Goal: Information Seeking & Learning: Learn about a topic

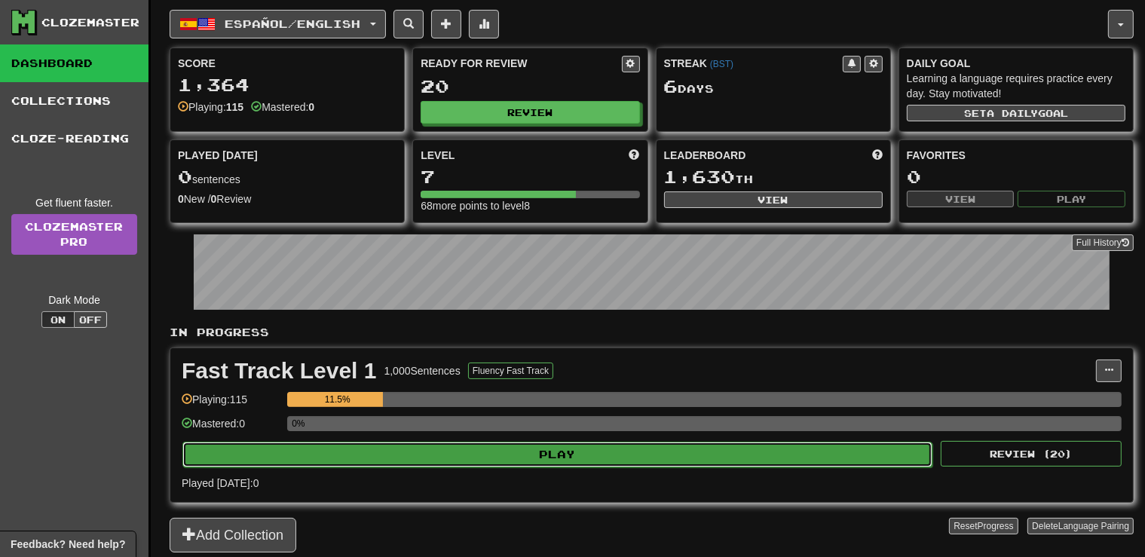
click at [510, 445] on button "Play" at bounding box center [557, 455] width 750 height 26
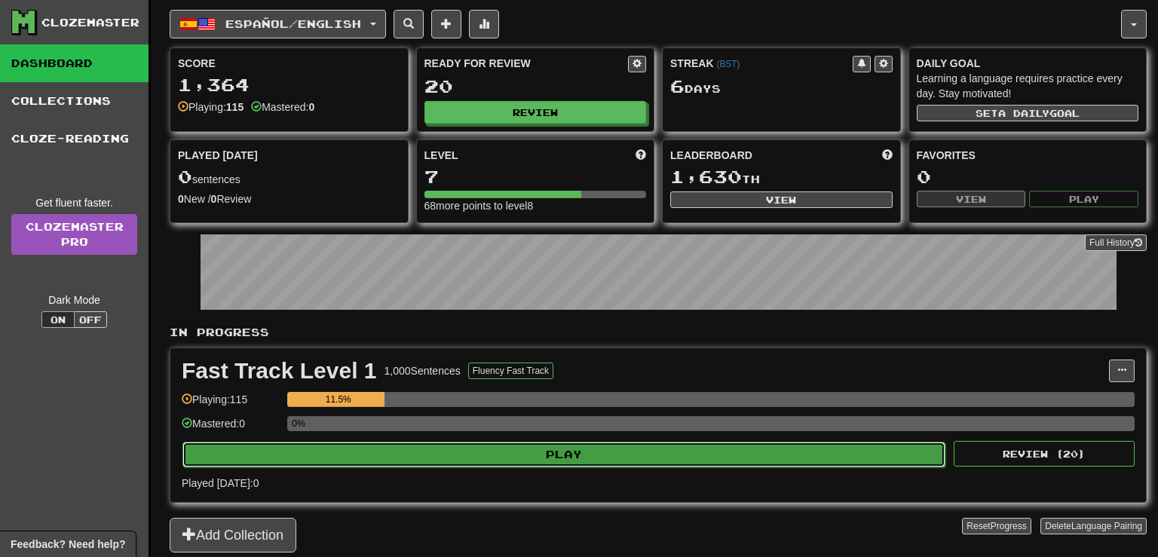
select select "**"
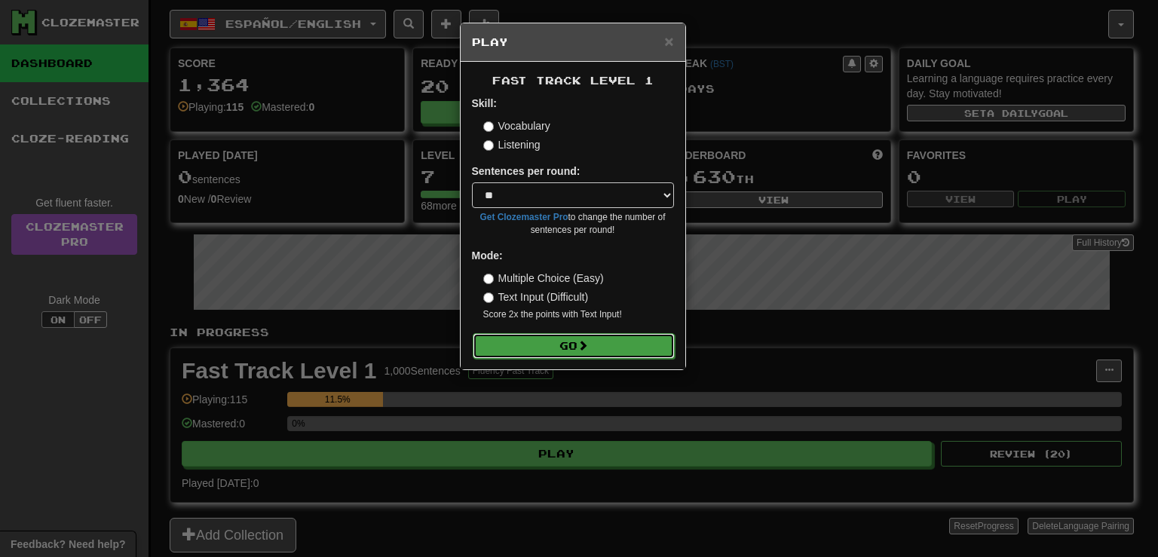
click at [537, 347] on button "Go" at bounding box center [574, 346] width 202 height 26
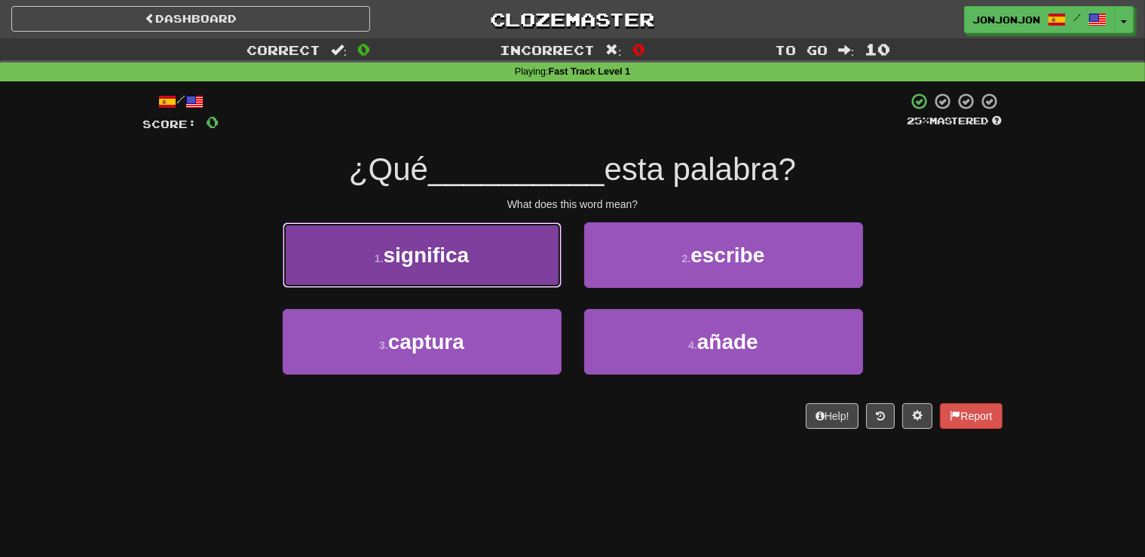
click at [500, 267] on button "1 . significa" at bounding box center [422, 255] width 279 height 66
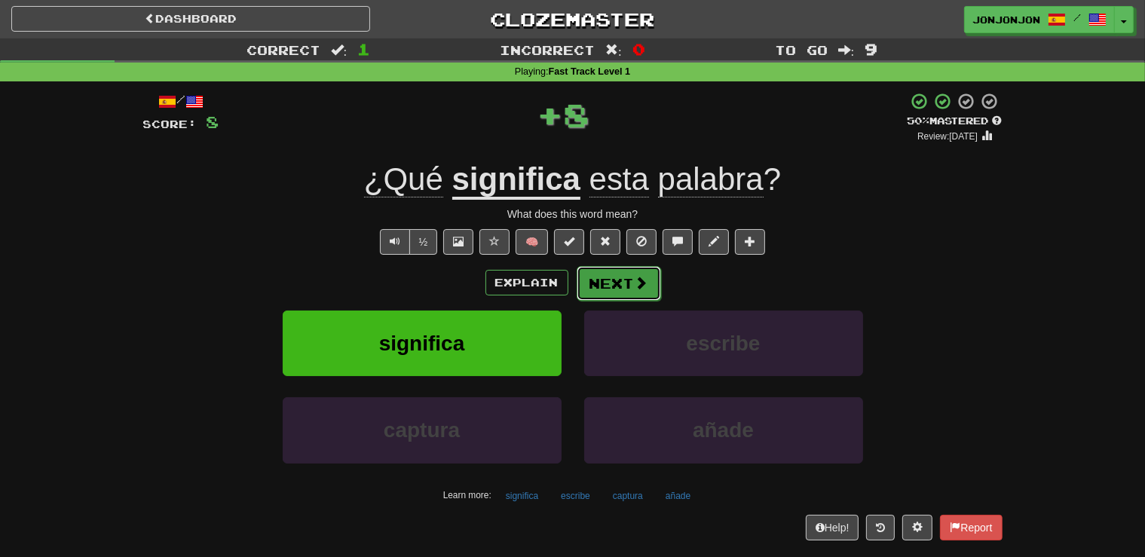
click at [622, 283] on button "Next" at bounding box center [619, 283] width 84 height 35
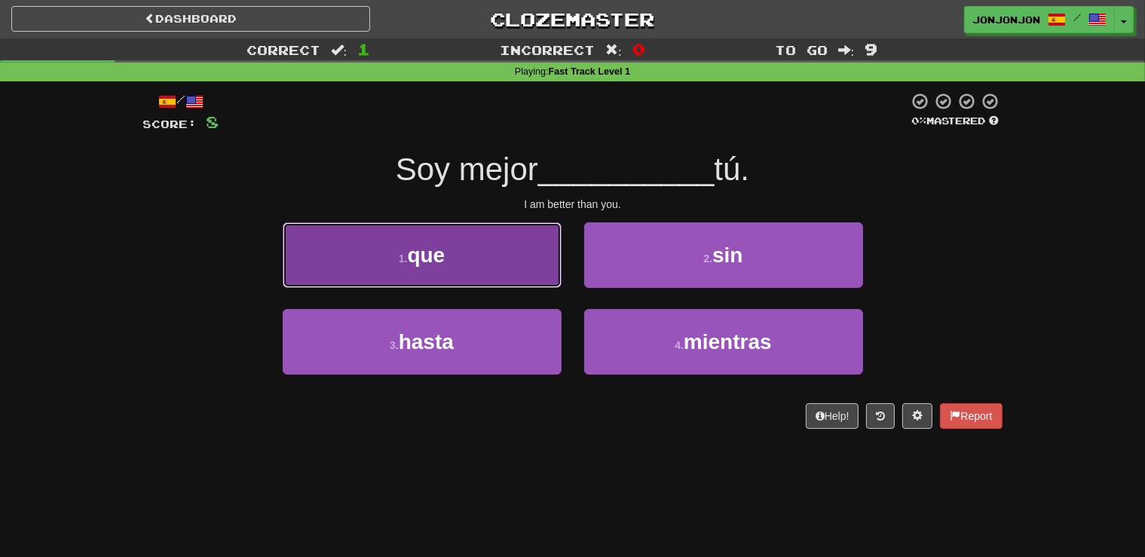
click at [512, 266] on button "1 . que" at bounding box center [422, 255] width 279 height 66
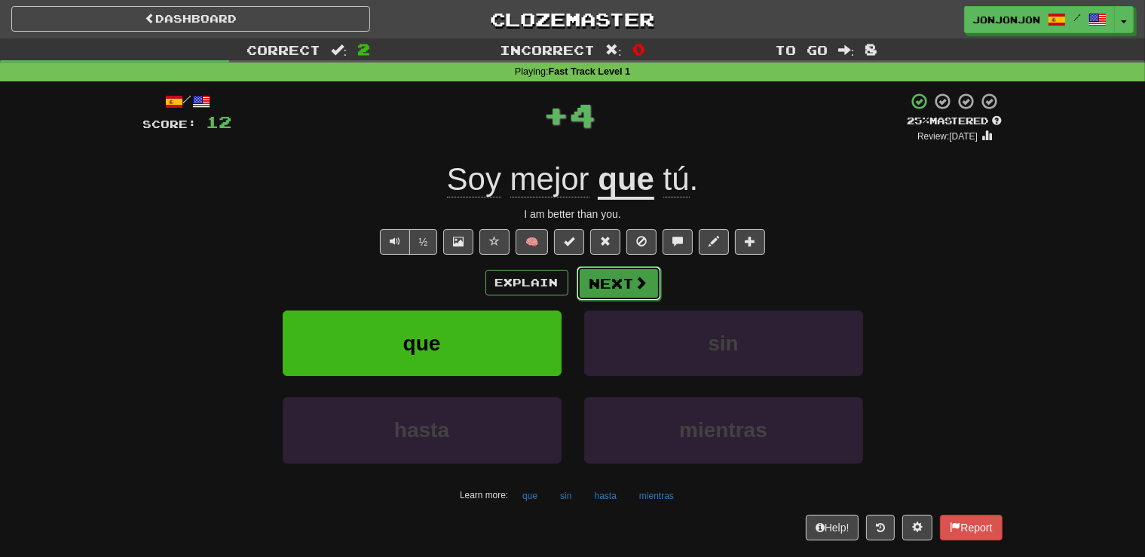
click at [628, 286] on button "Next" at bounding box center [619, 283] width 84 height 35
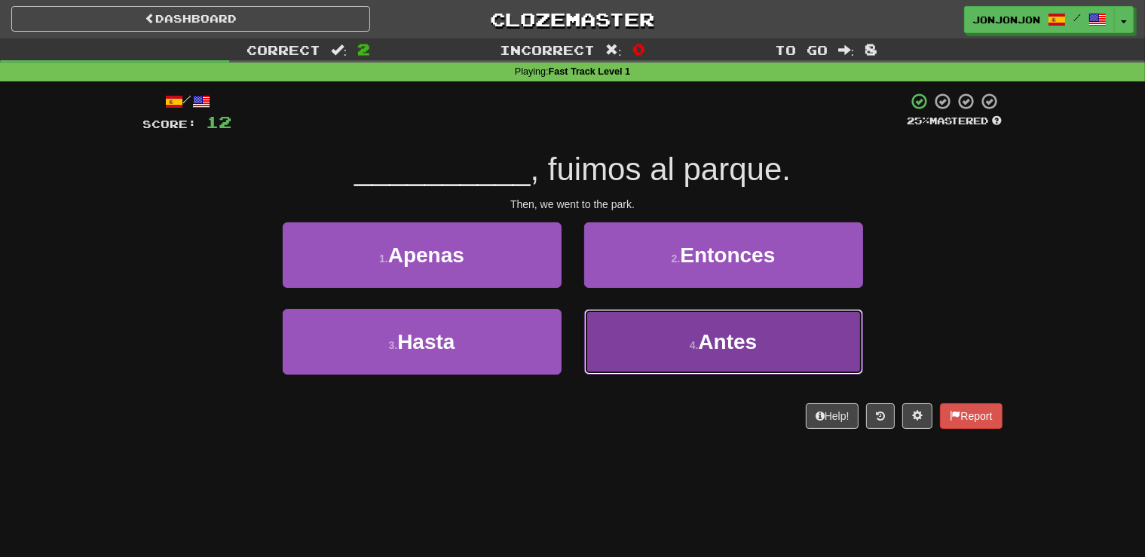
click at [700, 335] on span "Antes" at bounding box center [727, 341] width 59 height 23
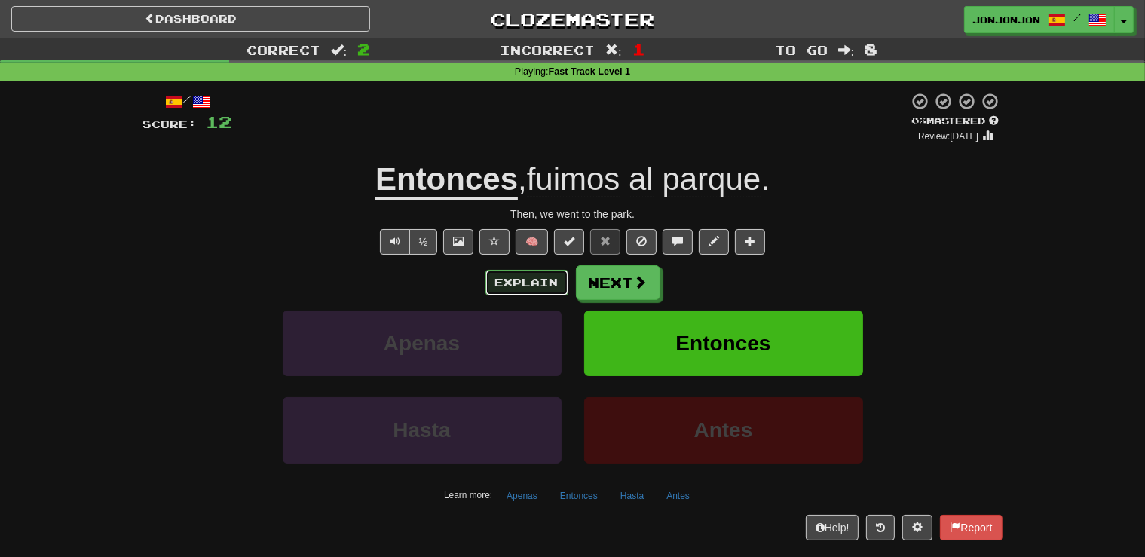
click at [510, 287] on button "Explain" at bounding box center [526, 283] width 83 height 26
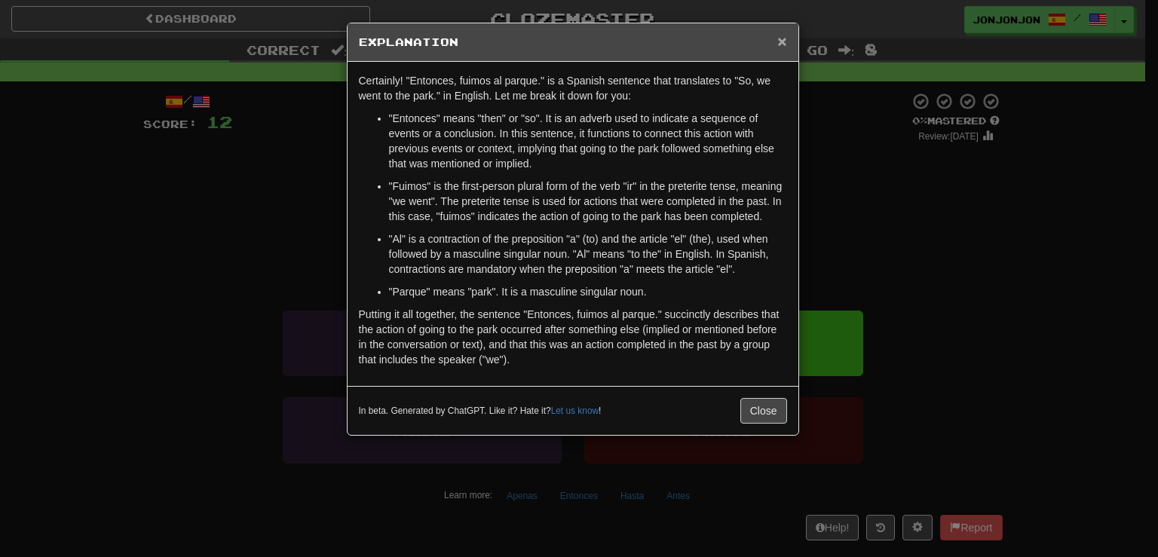
click at [782, 41] on span "×" at bounding box center [781, 40] width 9 height 17
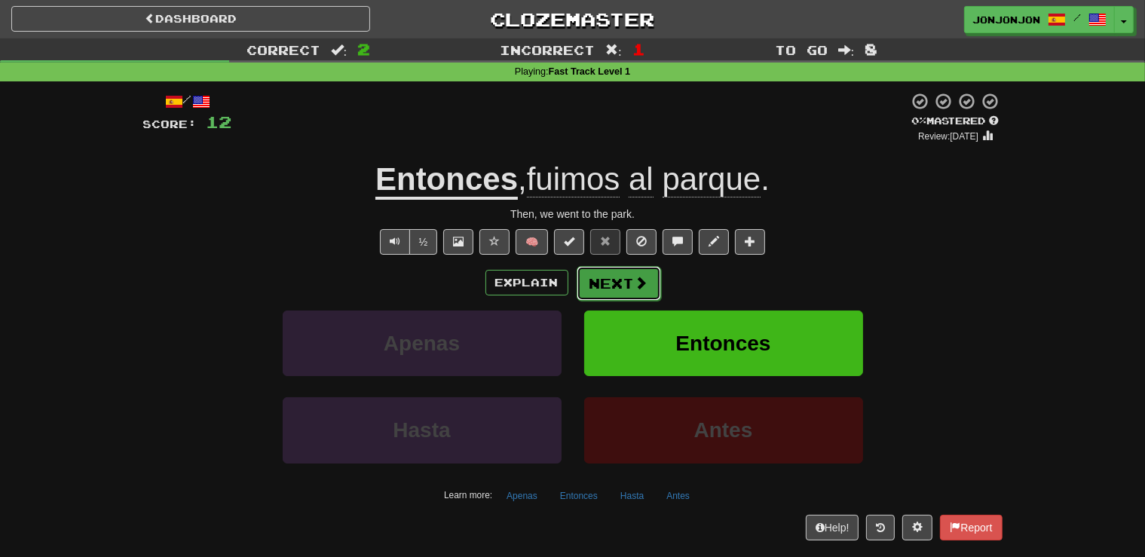
click at [629, 289] on button "Next" at bounding box center [619, 283] width 84 height 35
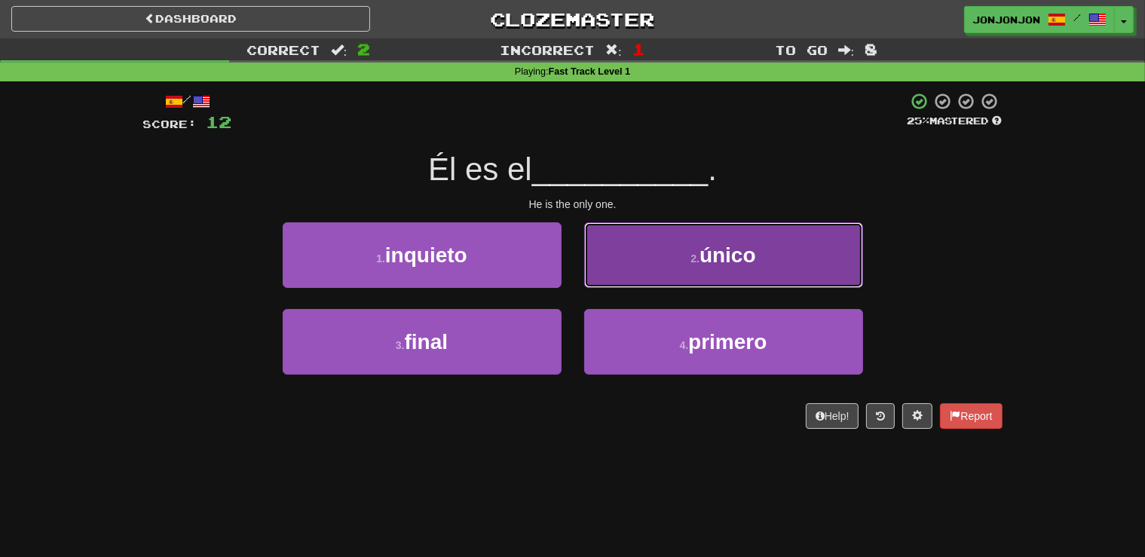
click at [684, 282] on button "2 . único" at bounding box center [723, 255] width 279 height 66
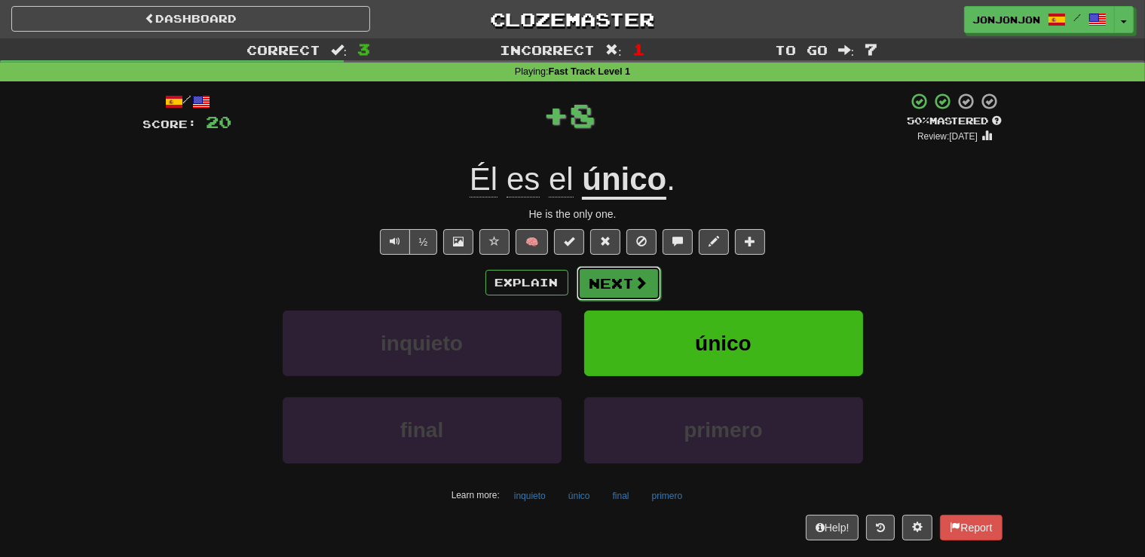
click at [629, 283] on button "Next" at bounding box center [619, 283] width 84 height 35
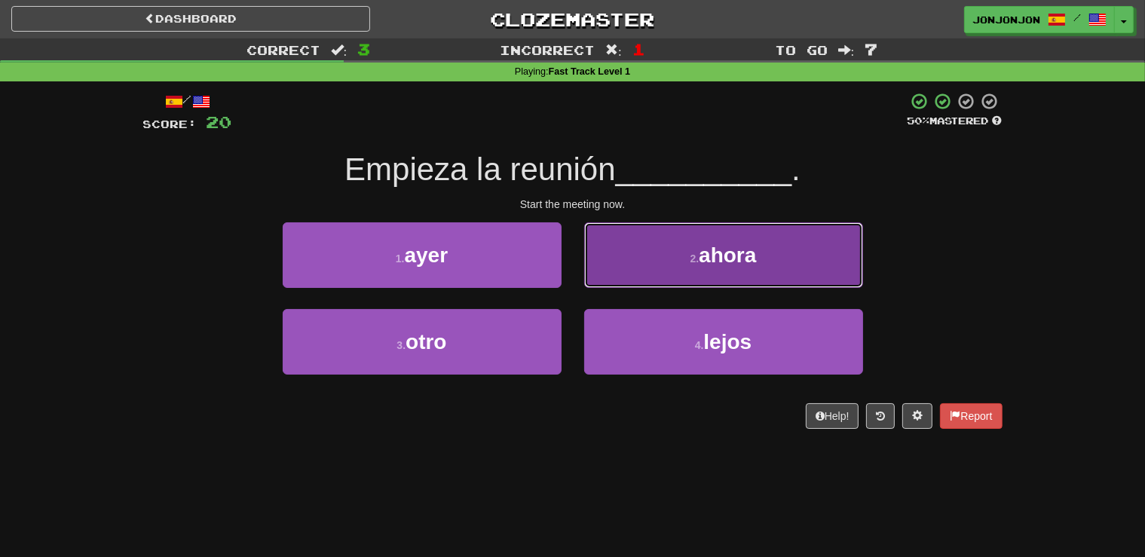
click at [686, 271] on button "2 . ahora" at bounding box center [723, 255] width 279 height 66
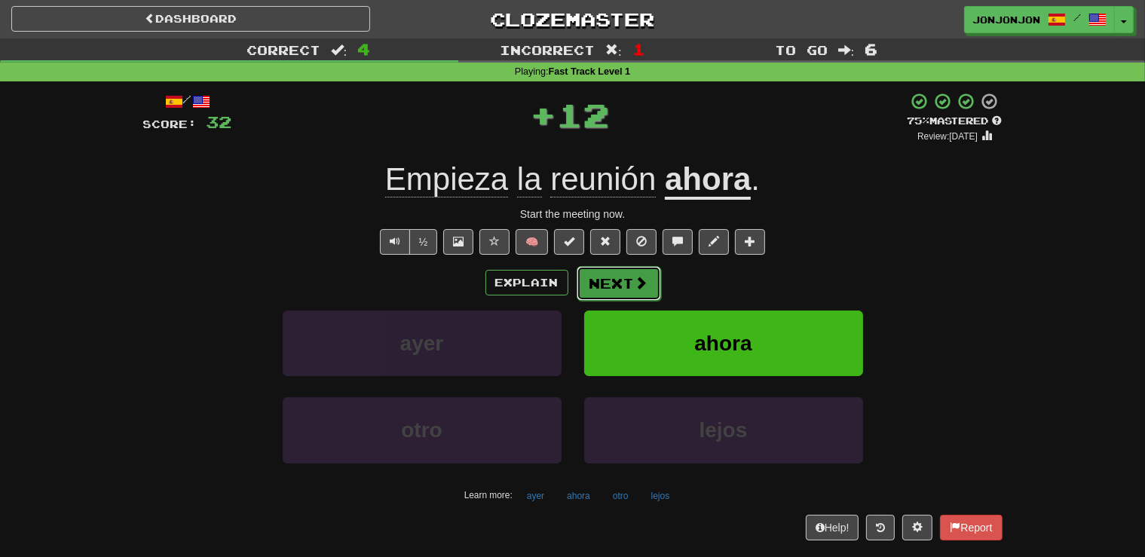
click at [617, 282] on button "Next" at bounding box center [619, 283] width 84 height 35
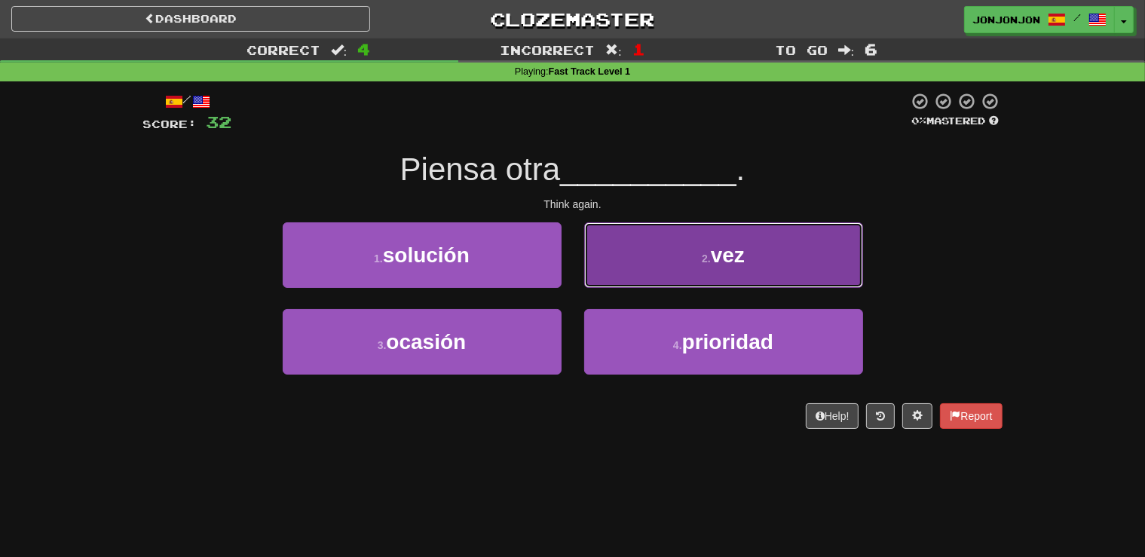
click at [691, 264] on button "2 . vez" at bounding box center [723, 255] width 279 height 66
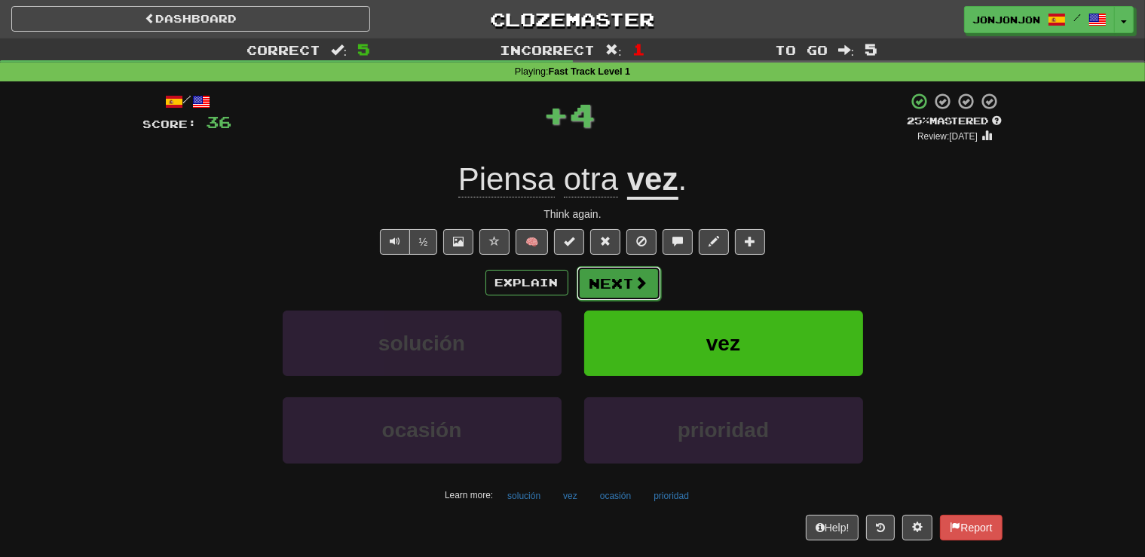
click at [641, 286] on span at bounding box center [642, 283] width 14 height 14
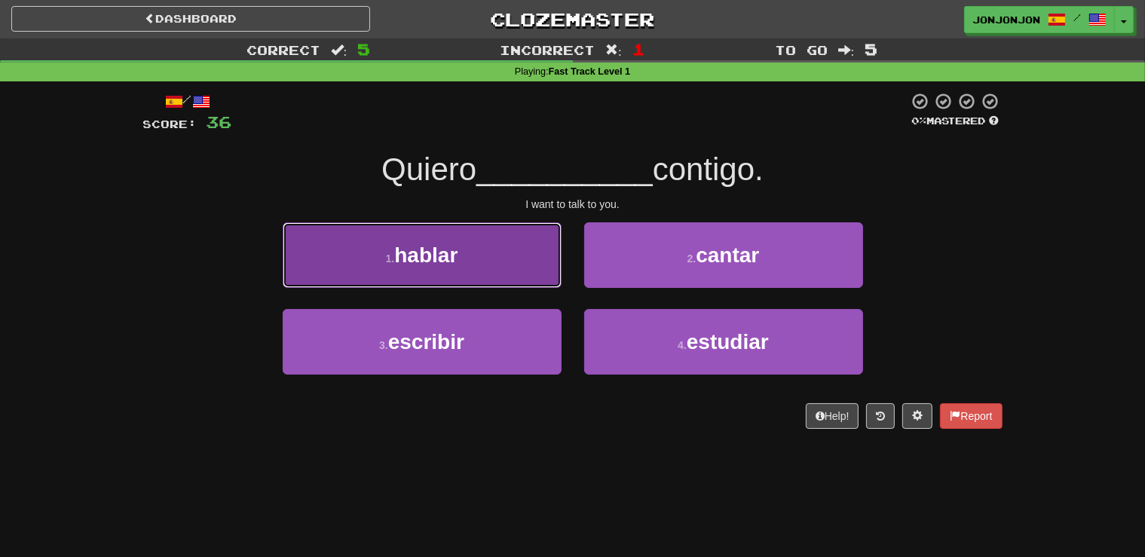
click at [511, 267] on button "1 . hablar" at bounding box center [422, 255] width 279 height 66
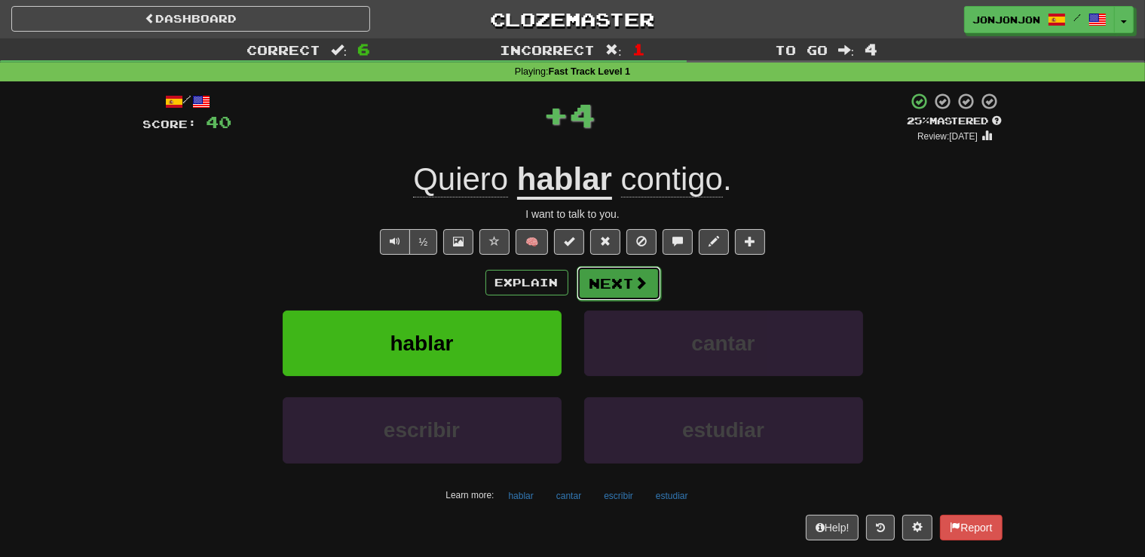
click at [638, 277] on span at bounding box center [642, 283] width 14 height 14
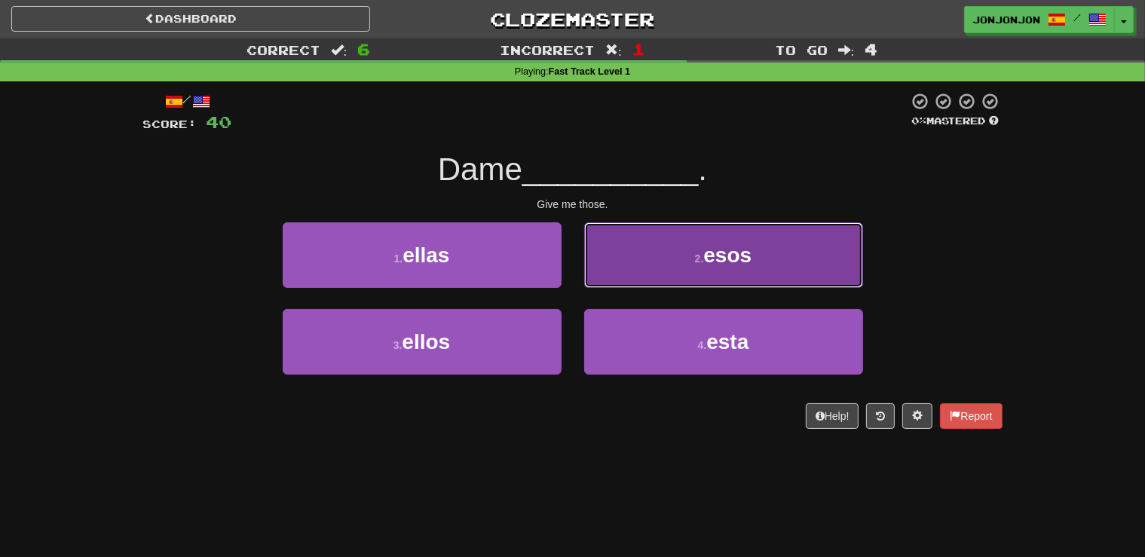
click at [682, 259] on button "2 . esos" at bounding box center [723, 255] width 279 height 66
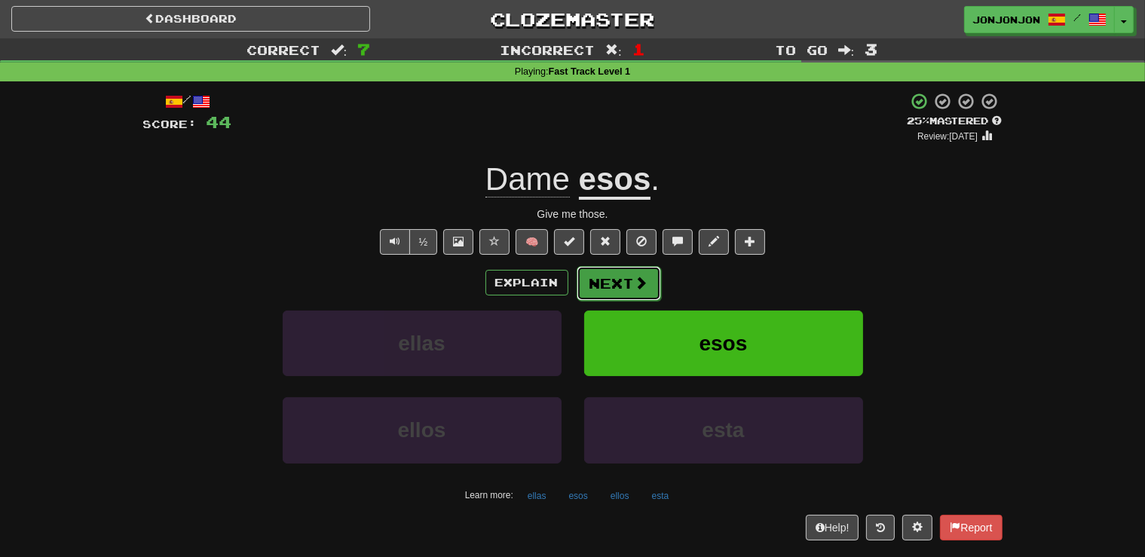
click at [616, 277] on button "Next" at bounding box center [619, 283] width 84 height 35
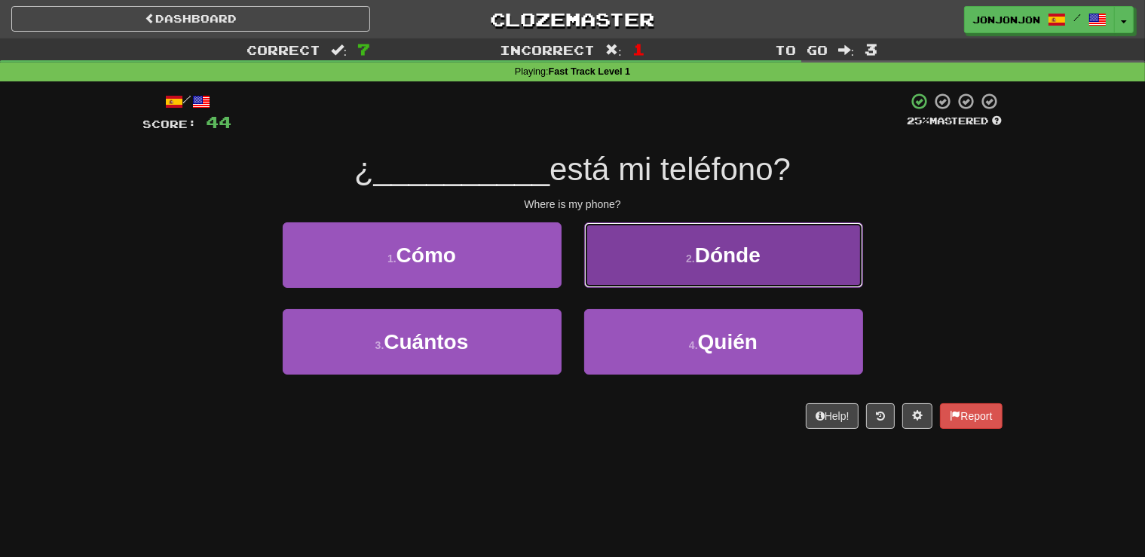
click at [715, 264] on span "Dónde" at bounding box center [728, 254] width 66 height 23
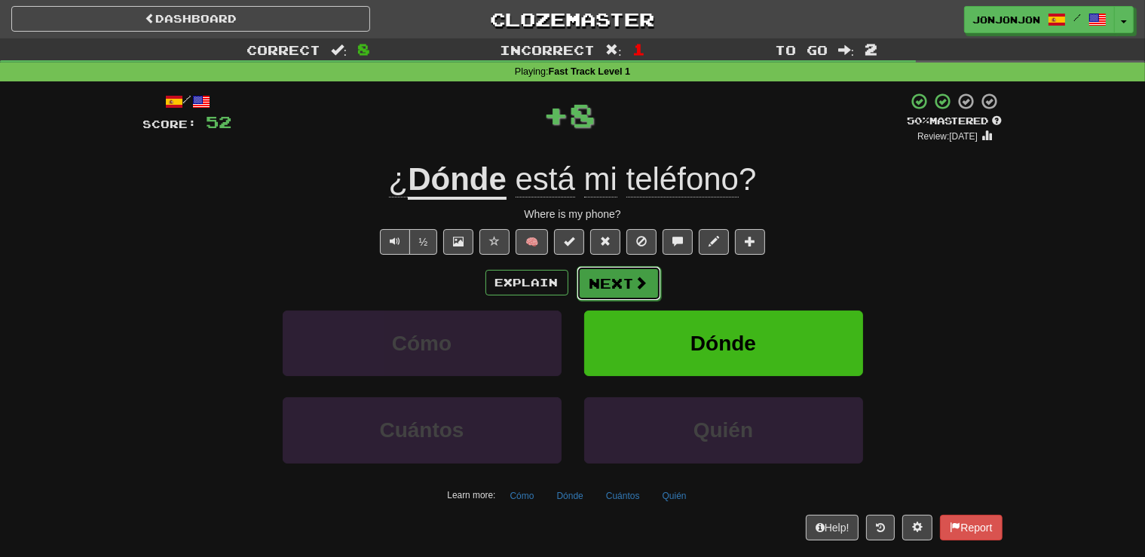
click at [620, 287] on button "Next" at bounding box center [619, 283] width 84 height 35
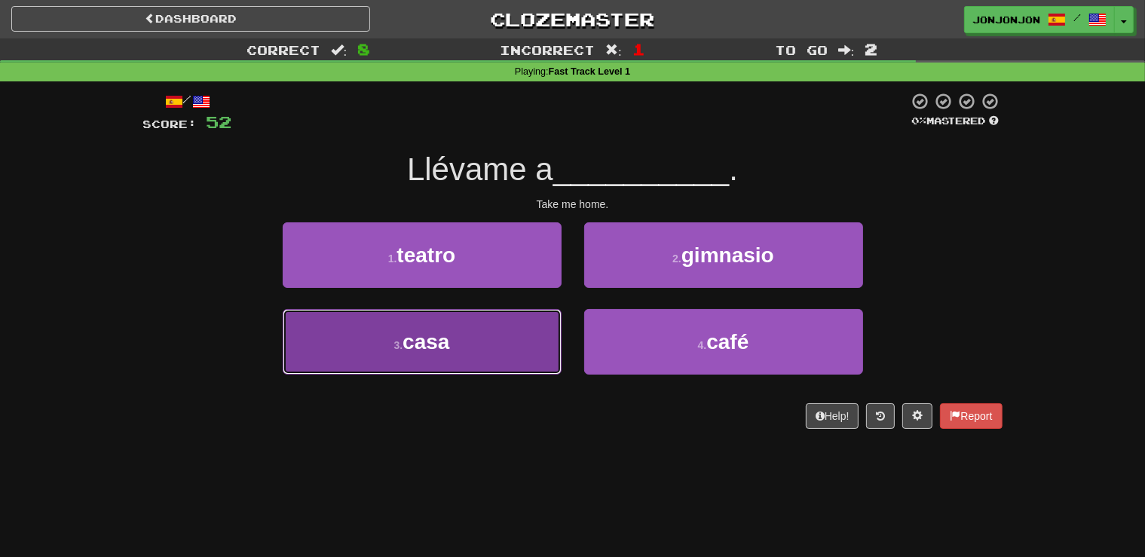
click at [503, 354] on button "3 . casa" at bounding box center [422, 342] width 279 height 66
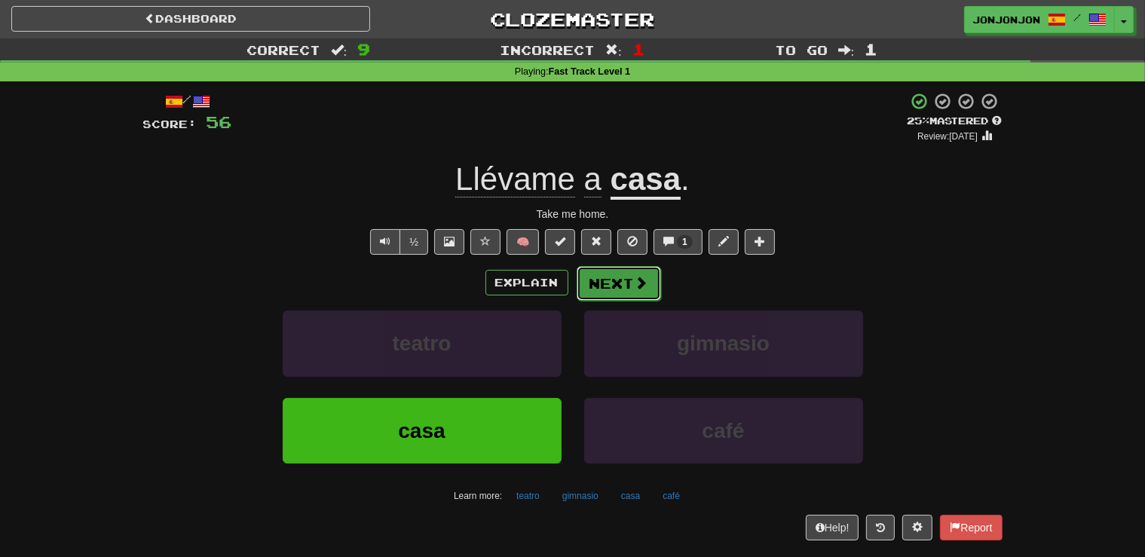
click at [638, 288] on span at bounding box center [642, 283] width 14 height 14
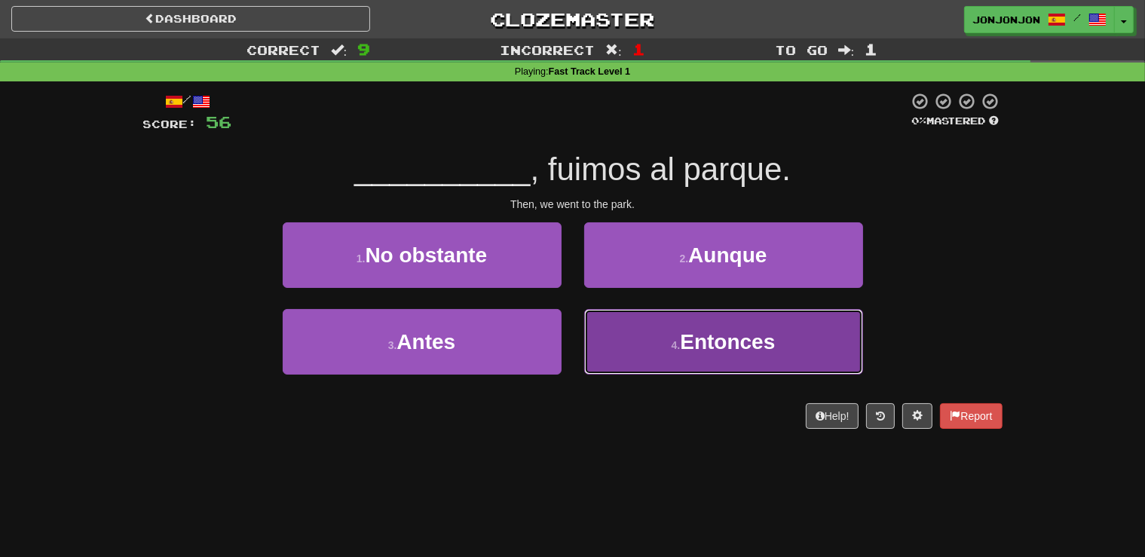
click at [656, 333] on button "4 . Entonces" at bounding box center [723, 342] width 279 height 66
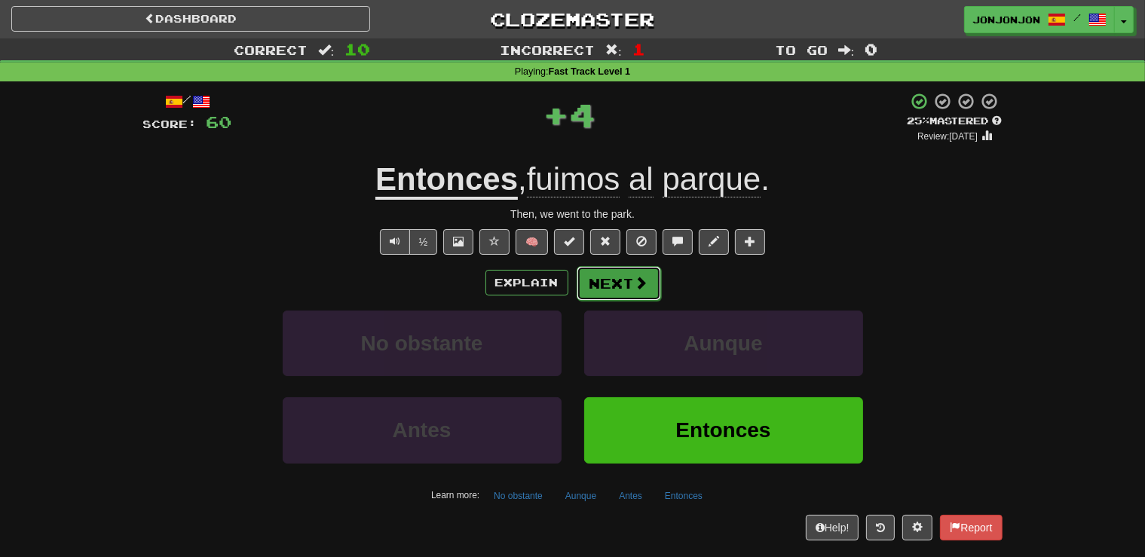
click at [620, 289] on button "Next" at bounding box center [619, 283] width 84 height 35
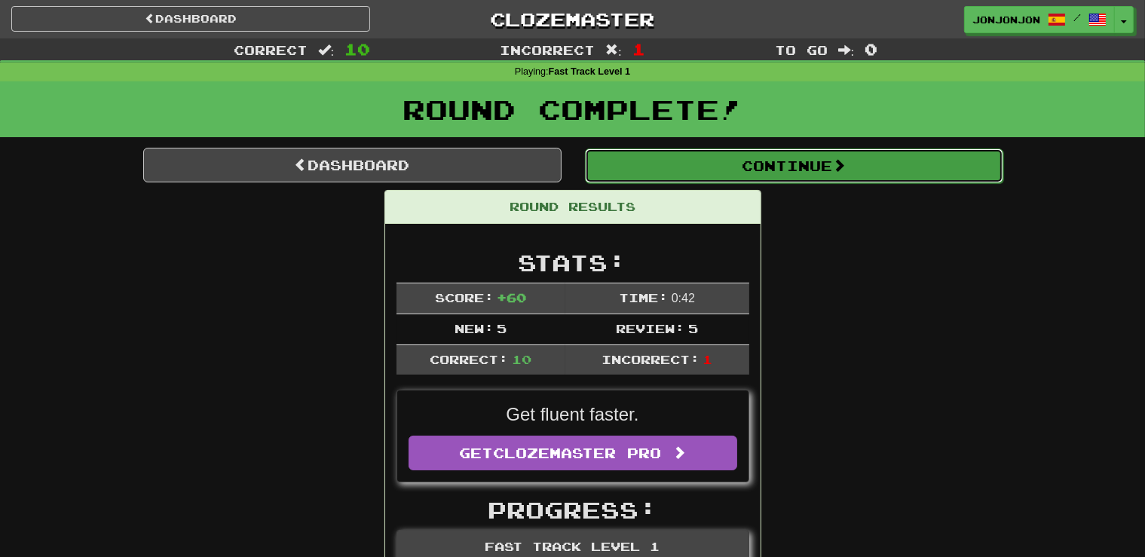
click at [789, 166] on button "Continue" at bounding box center [794, 165] width 418 height 35
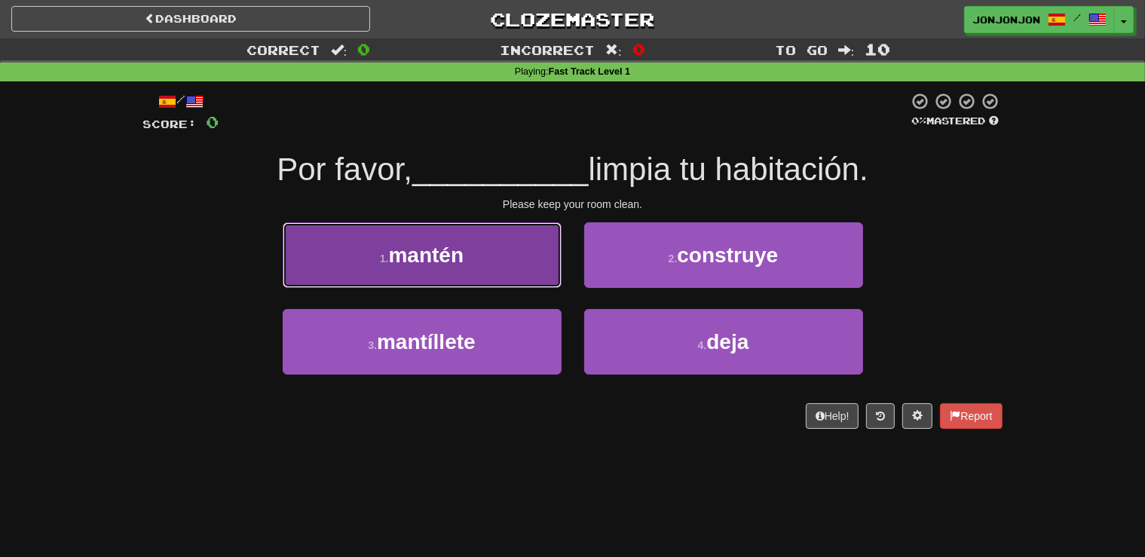
click at [456, 264] on span "mantén" at bounding box center [426, 254] width 75 height 23
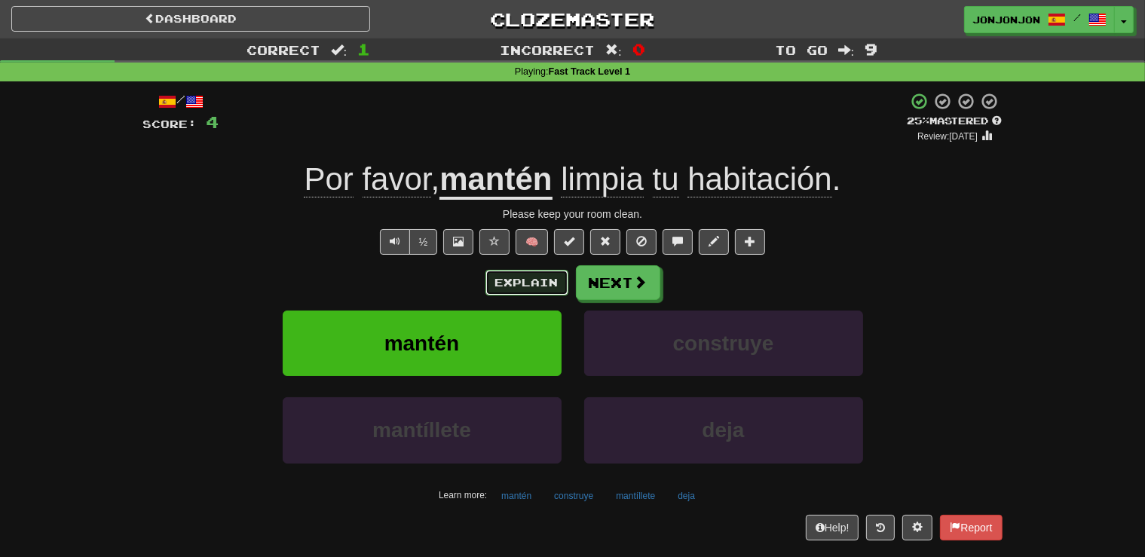
click at [515, 282] on button "Explain" at bounding box center [526, 283] width 83 height 26
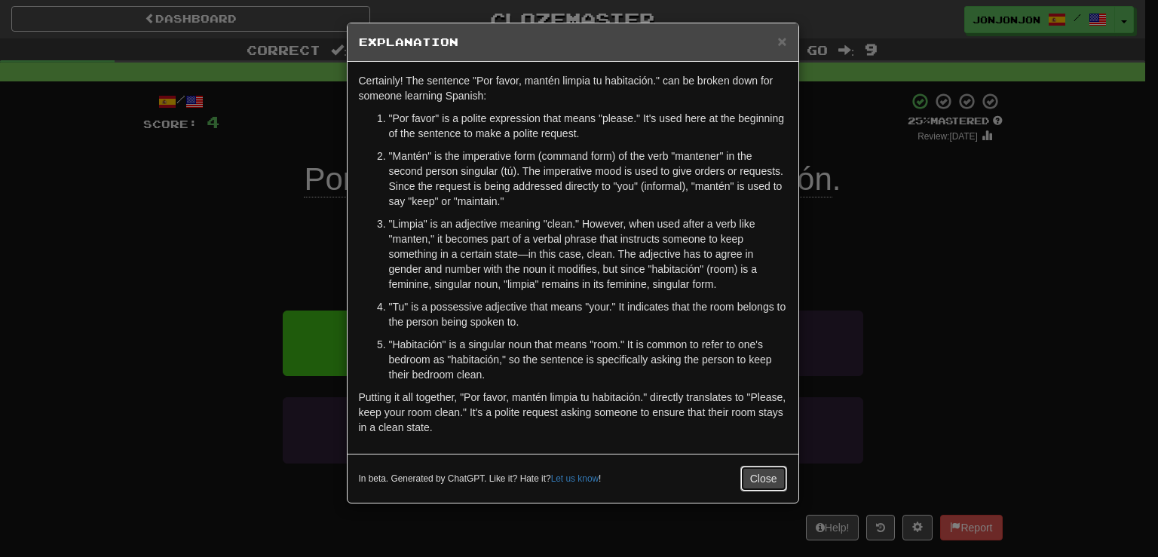
click at [751, 482] on button "Close" at bounding box center [763, 479] width 47 height 26
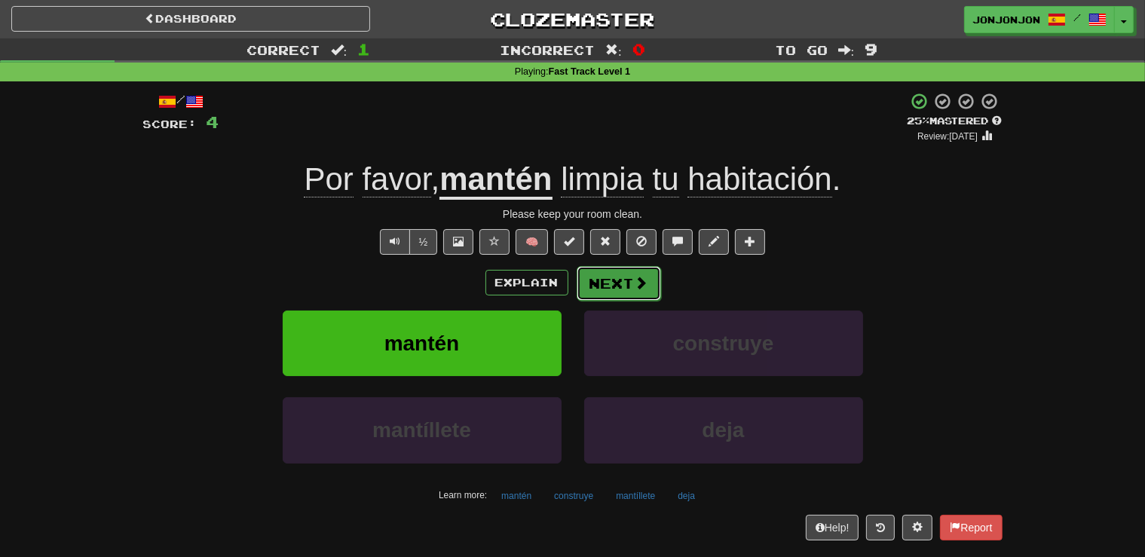
click at [610, 296] on button "Next" at bounding box center [619, 283] width 84 height 35
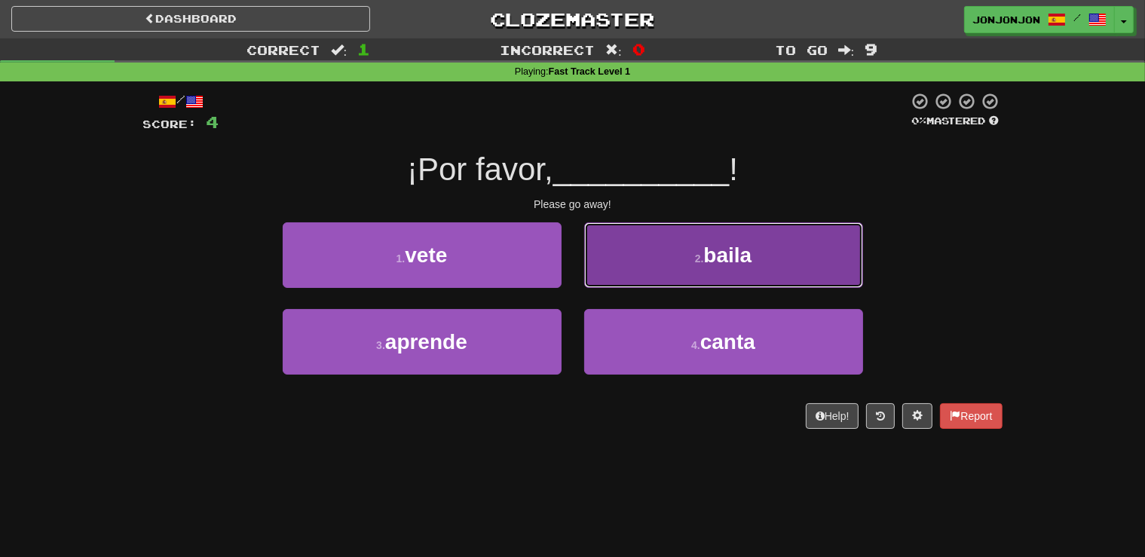
click at [692, 270] on button "2 . baila" at bounding box center [723, 255] width 279 height 66
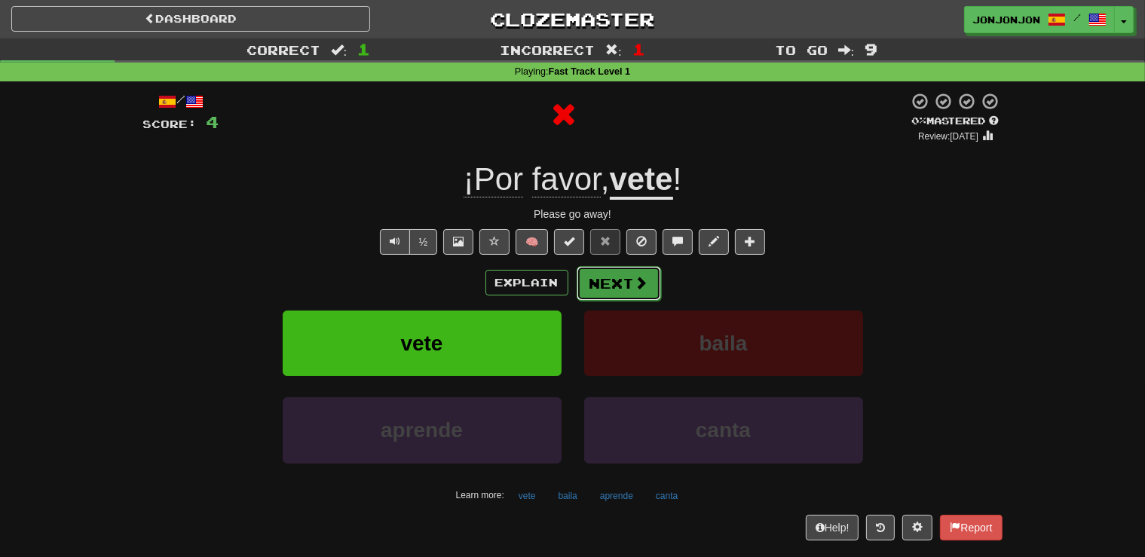
click at [607, 289] on button "Next" at bounding box center [619, 283] width 84 height 35
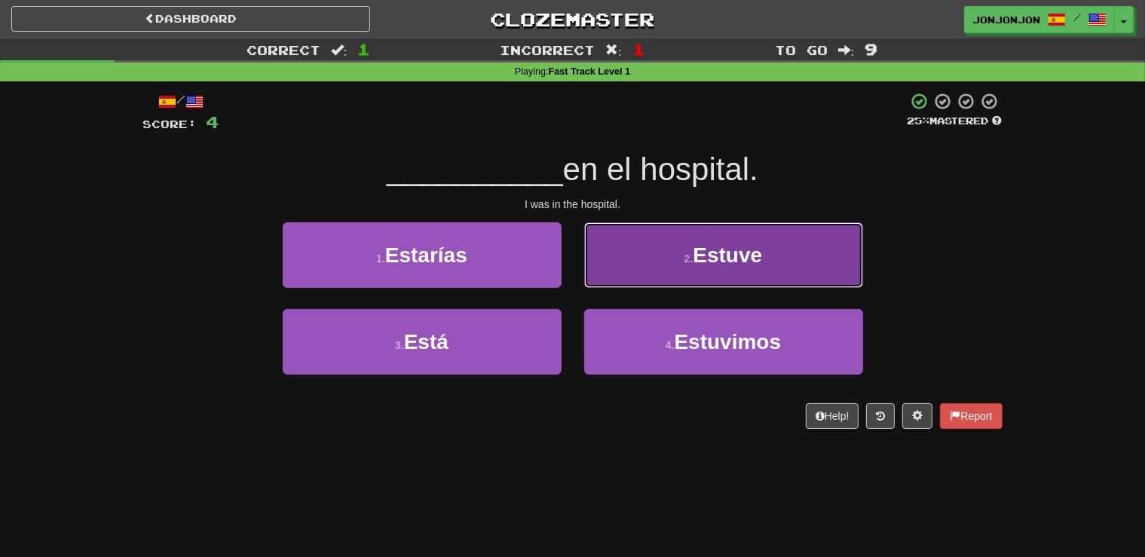
click at [678, 260] on button "2 . Estuve" at bounding box center [723, 255] width 279 height 66
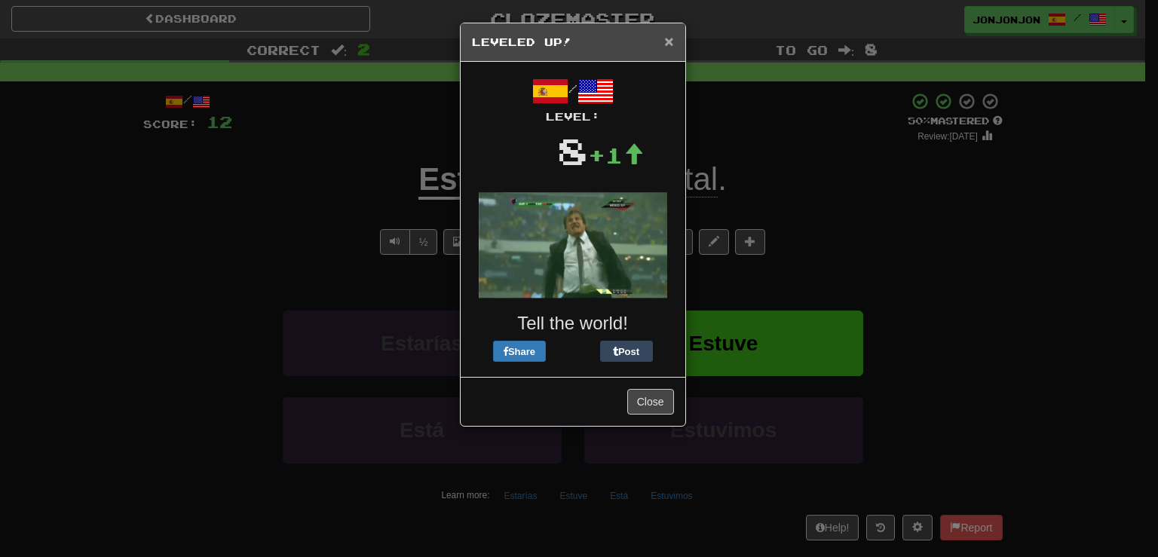
click at [665, 48] on span "×" at bounding box center [668, 40] width 9 height 17
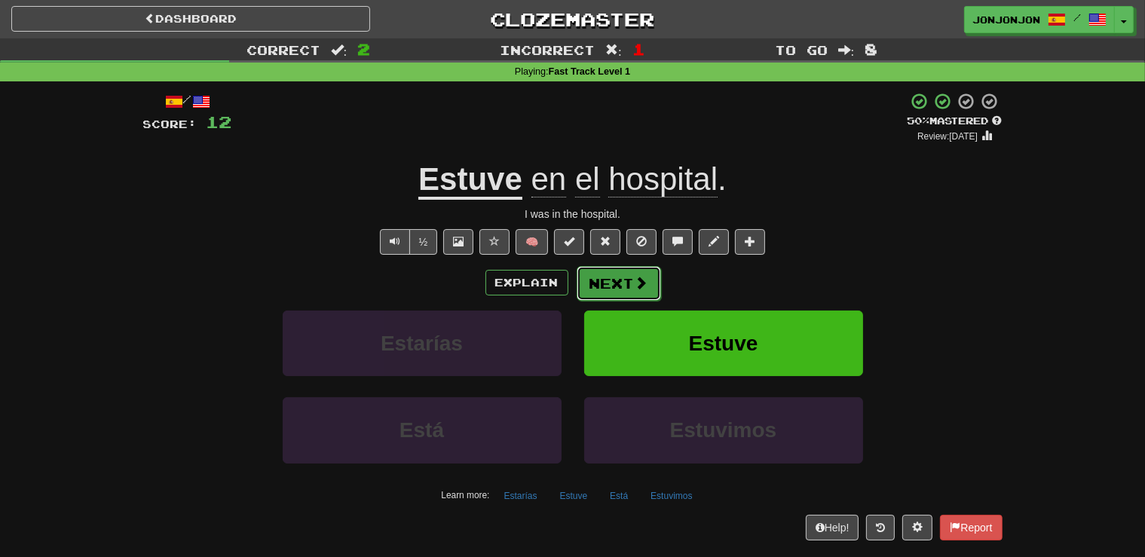
click at [602, 281] on button "Next" at bounding box center [619, 283] width 84 height 35
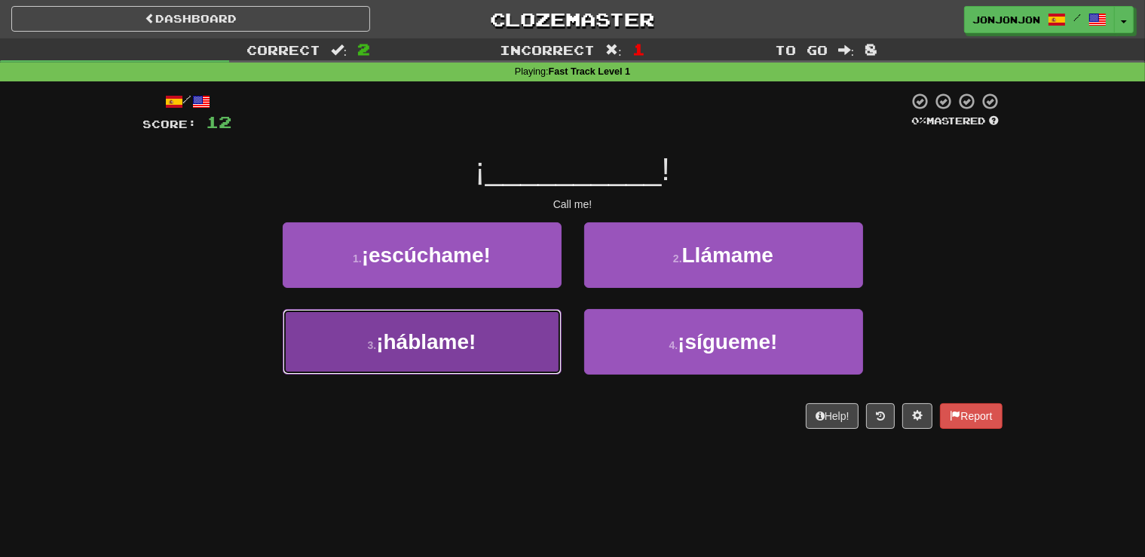
click at [476, 339] on span "¡háblame!" at bounding box center [425, 341] width 99 height 23
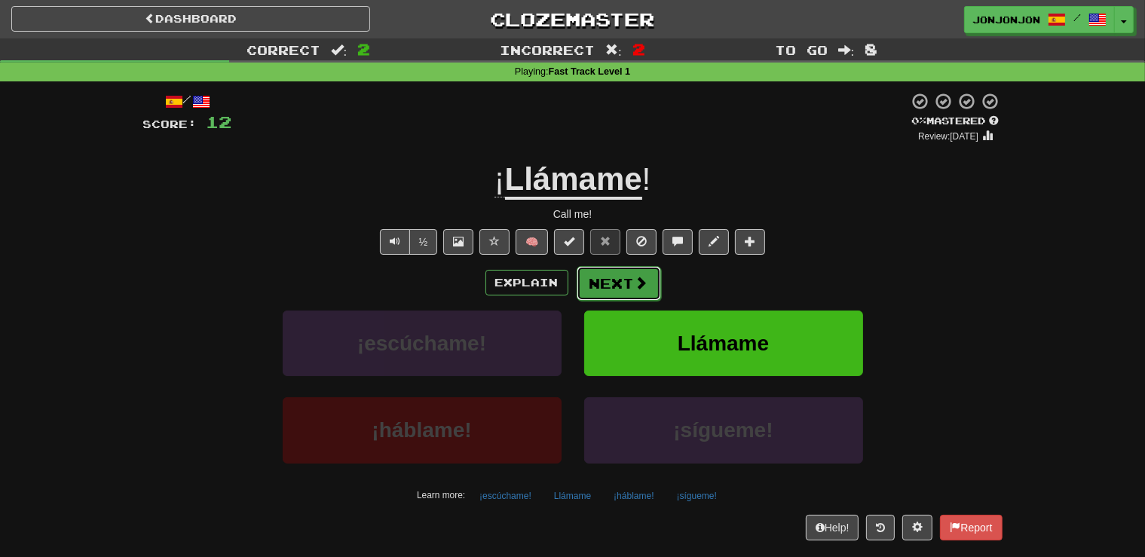
click at [612, 287] on button "Next" at bounding box center [619, 283] width 84 height 35
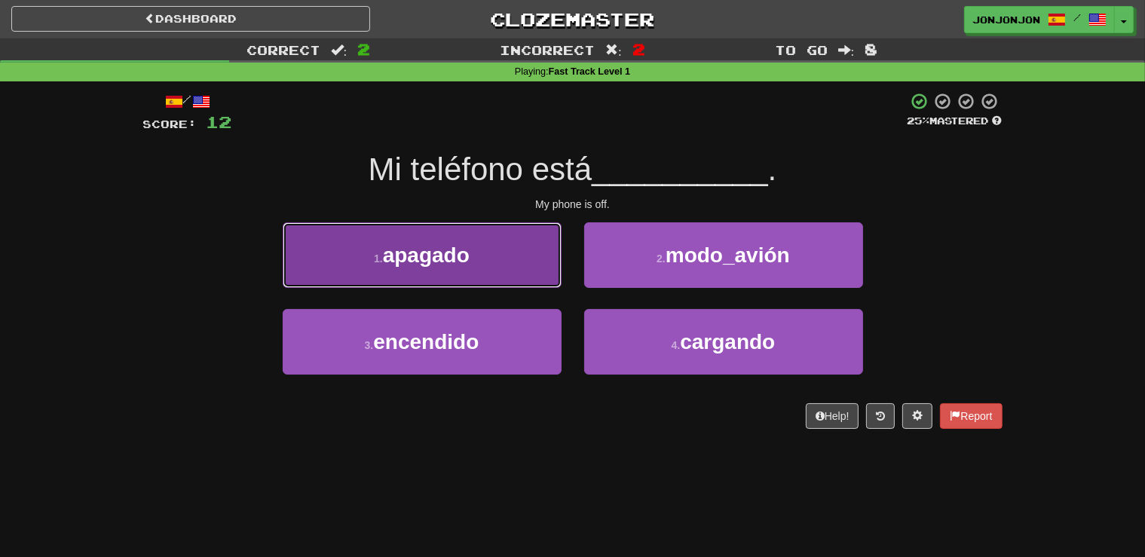
click at [482, 262] on button "1 . apagado" at bounding box center [422, 255] width 279 height 66
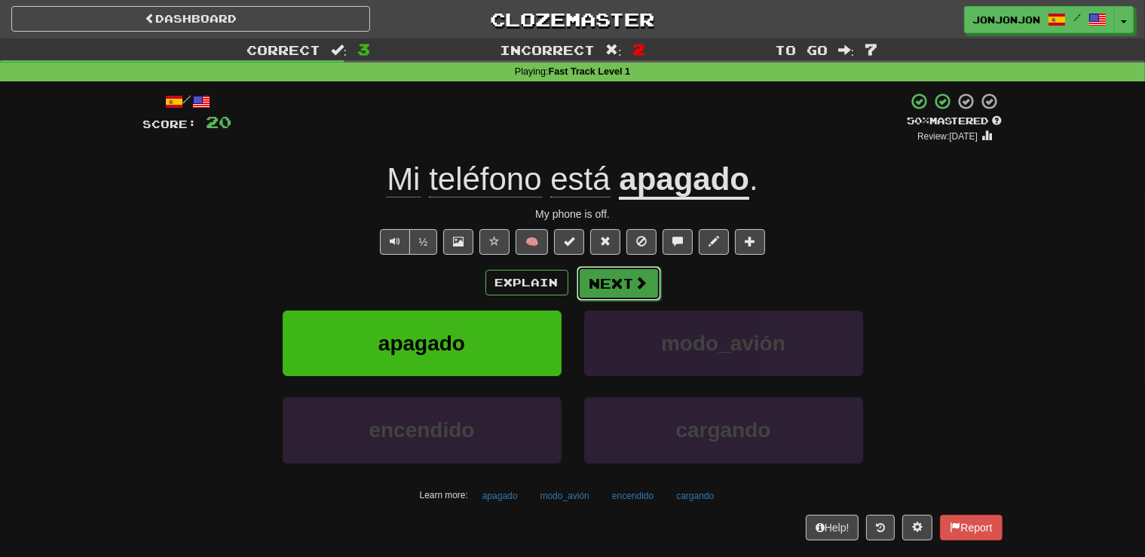
click at [629, 277] on button "Next" at bounding box center [619, 283] width 84 height 35
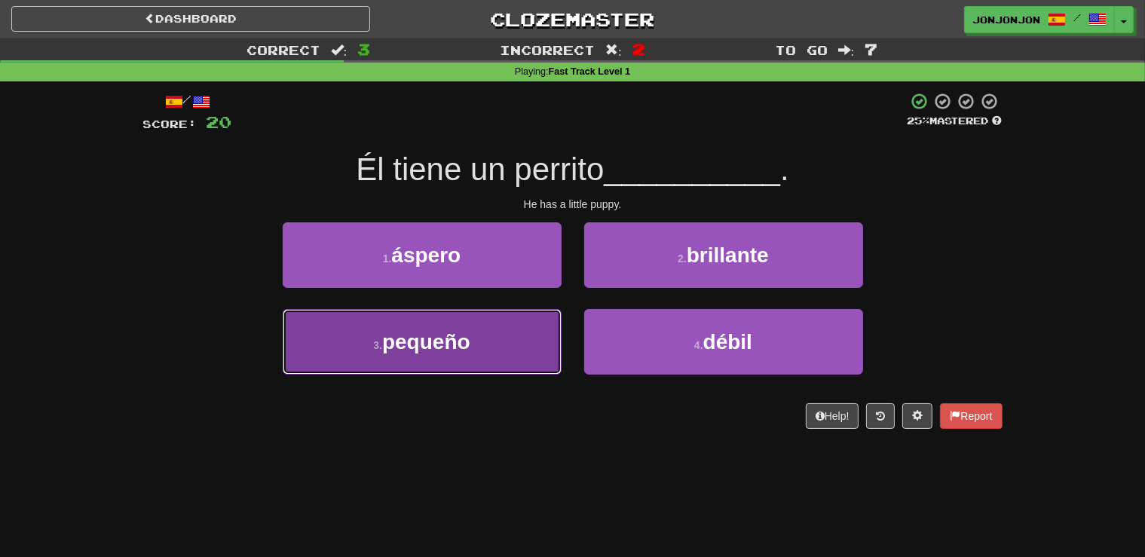
click at [494, 350] on button "3 . pequeño" at bounding box center [422, 342] width 279 height 66
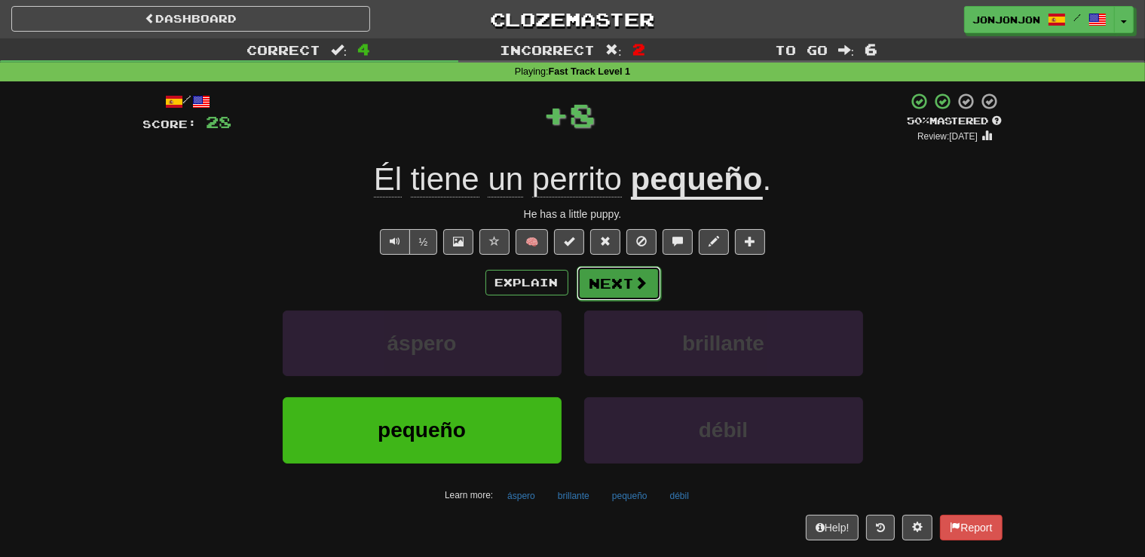
click at [607, 288] on button "Next" at bounding box center [619, 283] width 84 height 35
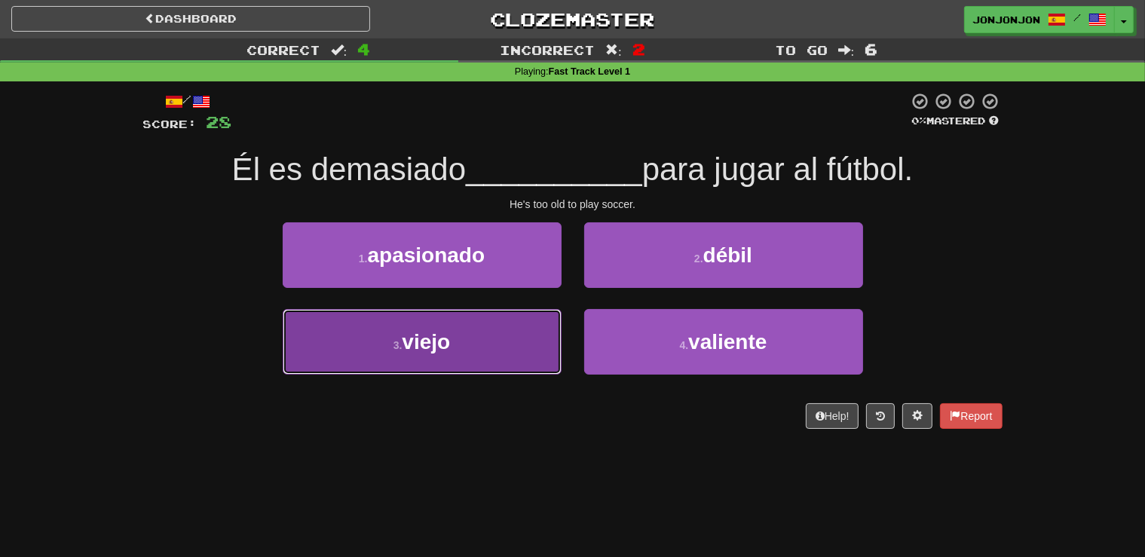
click at [506, 338] on button "3 . viejo" at bounding box center [422, 342] width 279 height 66
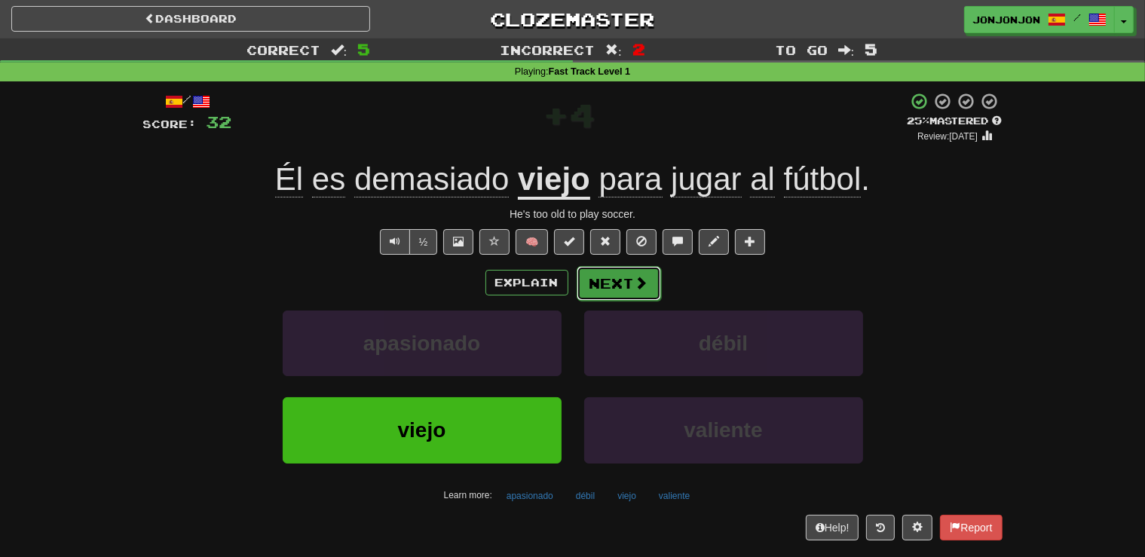
click at [632, 285] on button "Next" at bounding box center [619, 283] width 84 height 35
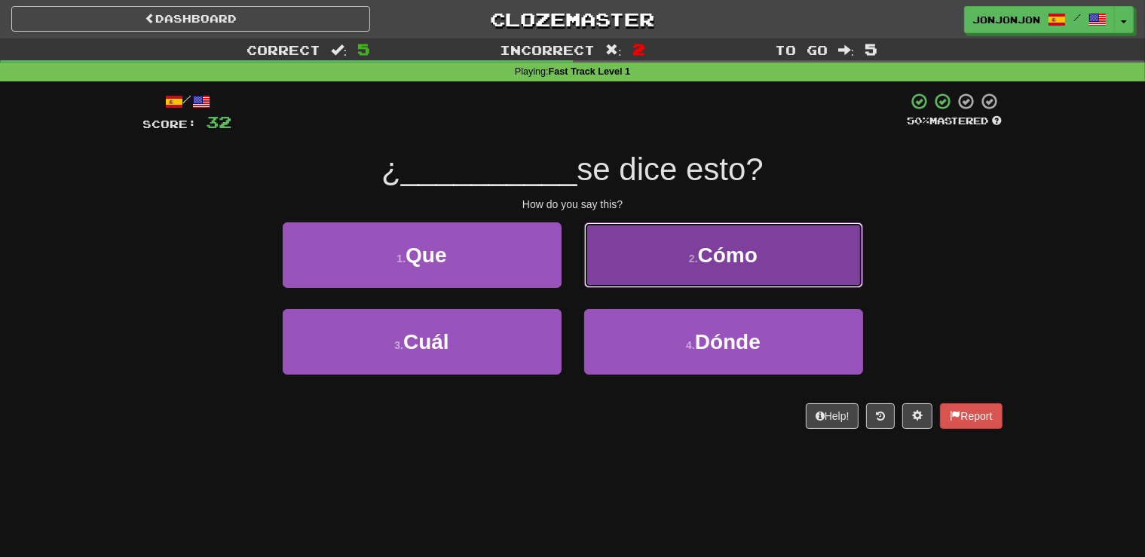
click at [705, 264] on span "Cómo" at bounding box center [728, 254] width 60 height 23
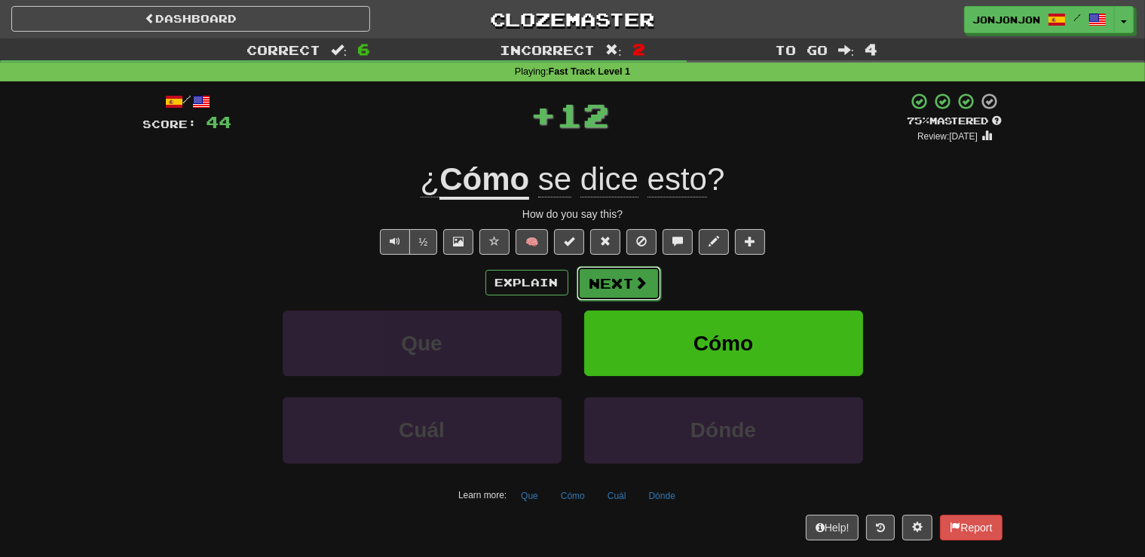
click at [638, 283] on span at bounding box center [642, 283] width 14 height 14
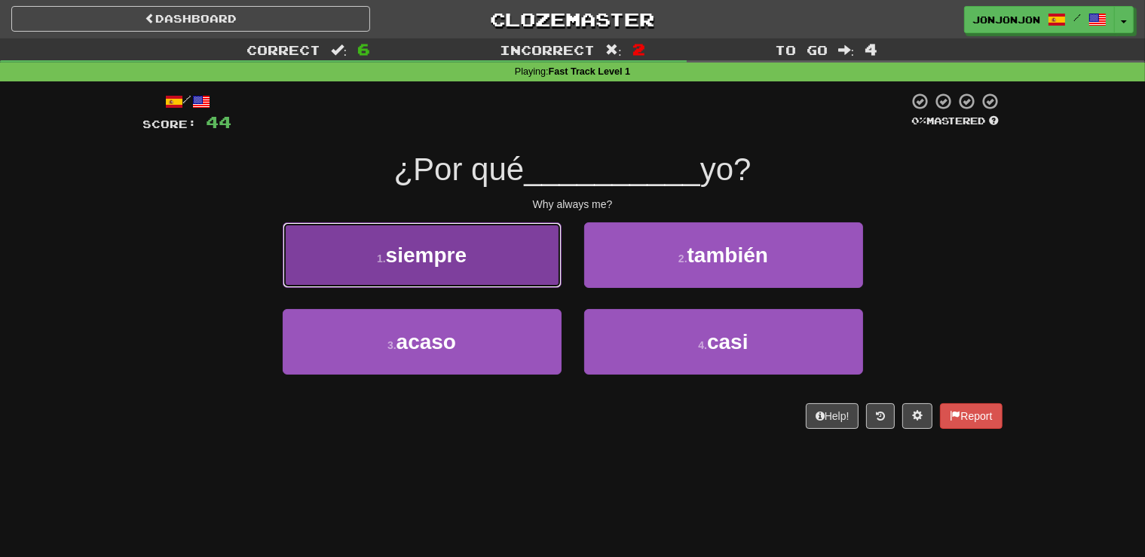
click at [499, 271] on button "1 . siempre" at bounding box center [422, 255] width 279 height 66
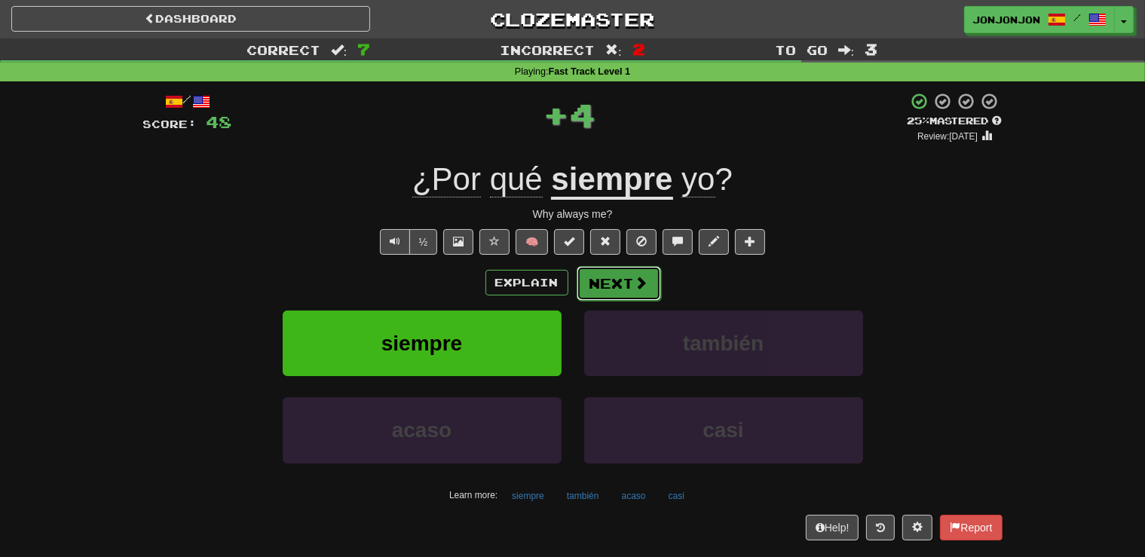
click at [626, 272] on button "Next" at bounding box center [619, 283] width 84 height 35
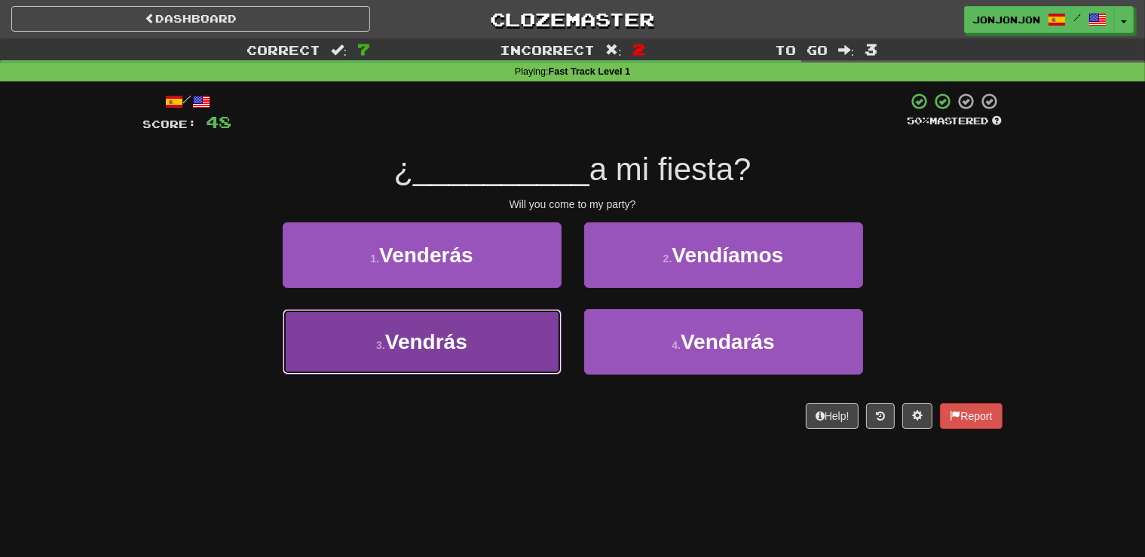
click at [491, 338] on button "3 . [GEOGRAPHIC_DATA]" at bounding box center [422, 342] width 279 height 66
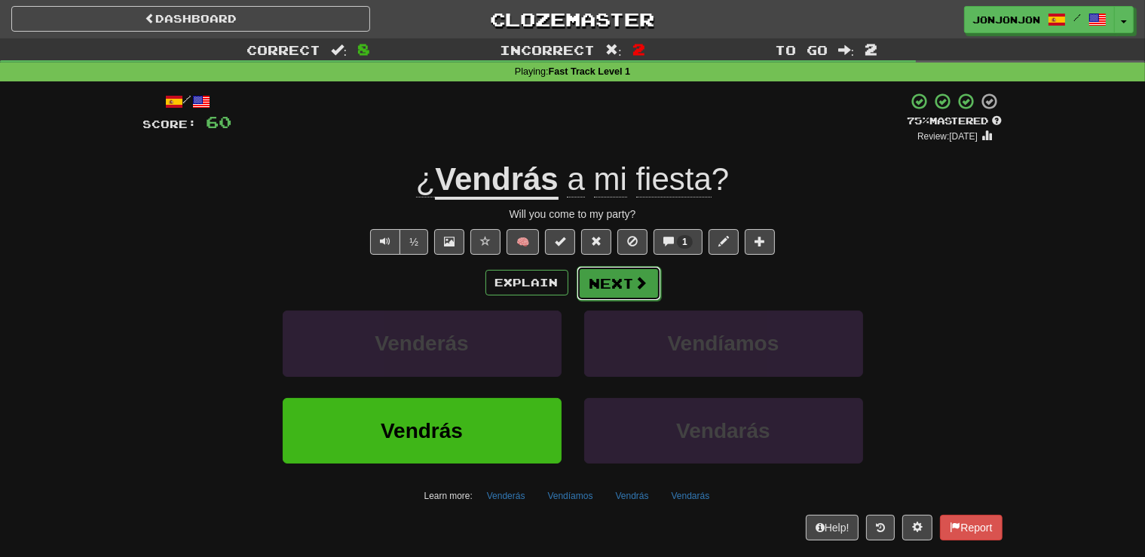
click at [610, 286] on button "Next" at bounding box center [619, 283] width 84 height 35
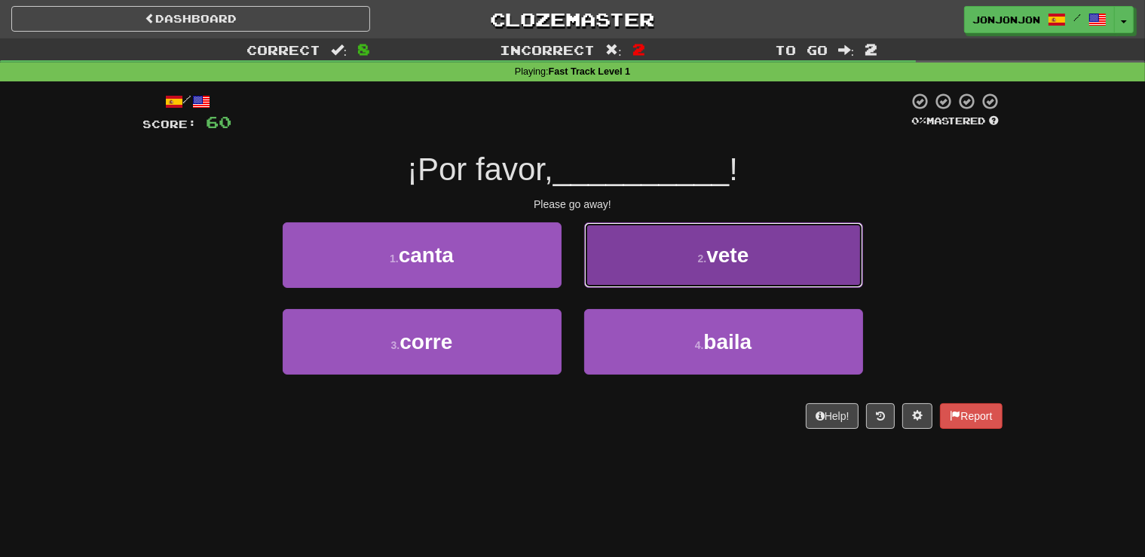
click at [713, 267] on button "2 . vete" at bounding box center [723, 255] width 279 height 66
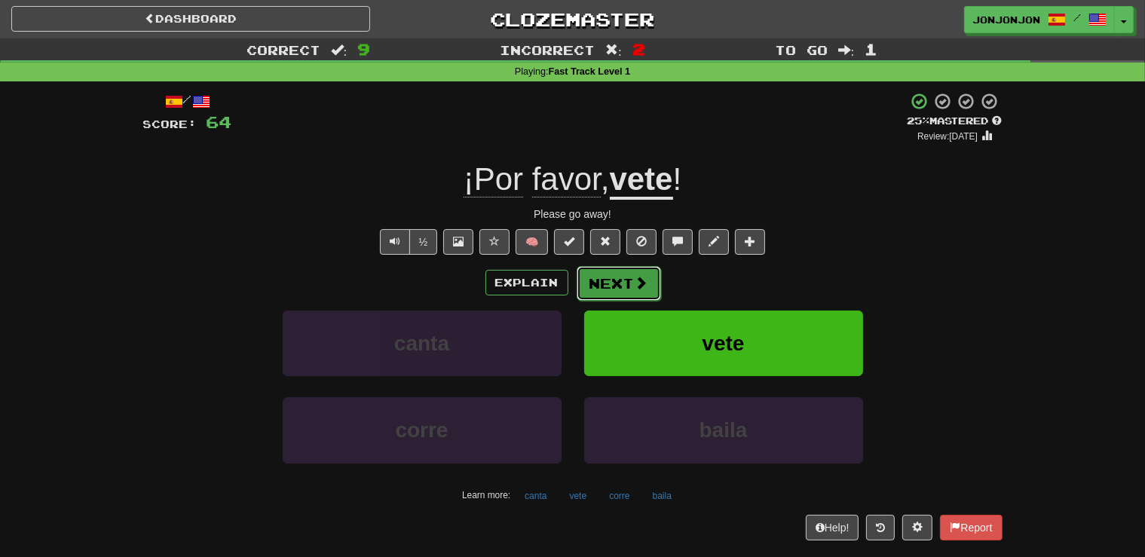
click at [619, 285] on button "Next" at bounding box center [619, 283] width 84 height 35
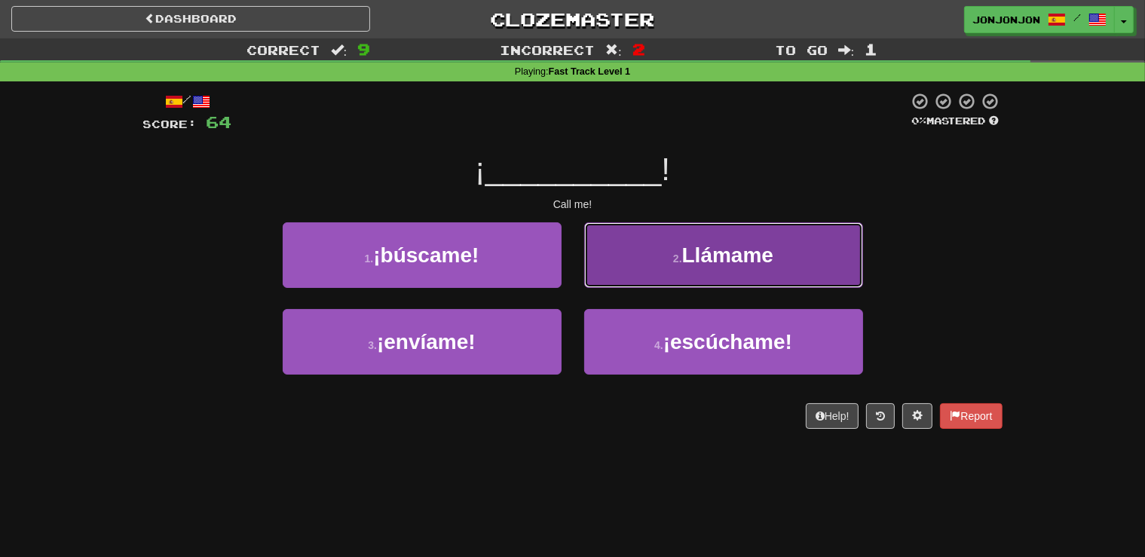
click at [700, 273] on button "2 . Llámame" at bounding box center [723, 255] width 279 height 66
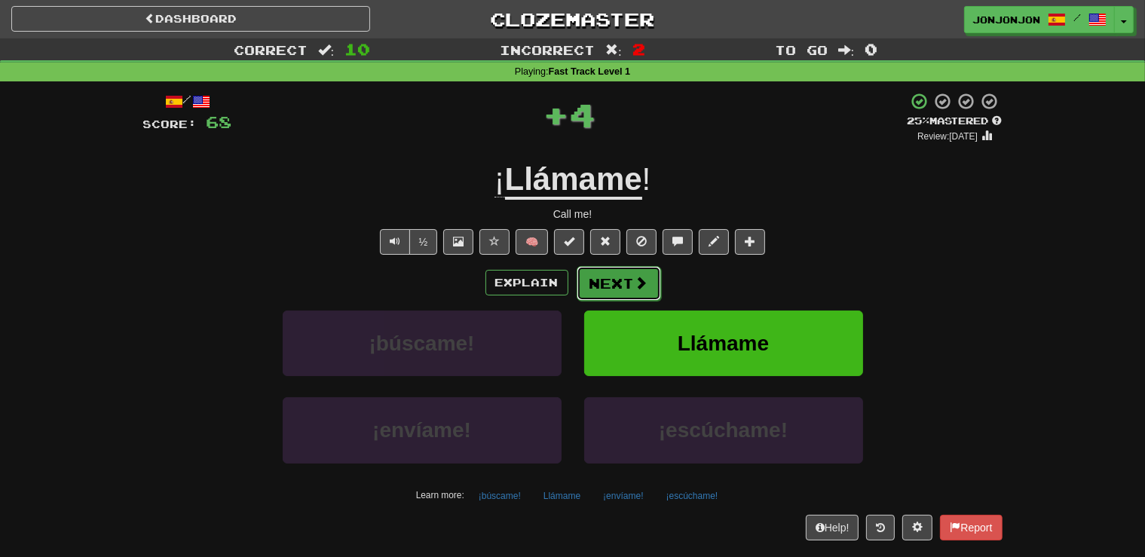
click at [629, 289] on button "Next" at bounding box center [619, 283] width 84 height 35
